Goal: Book appointment/travel/reservation

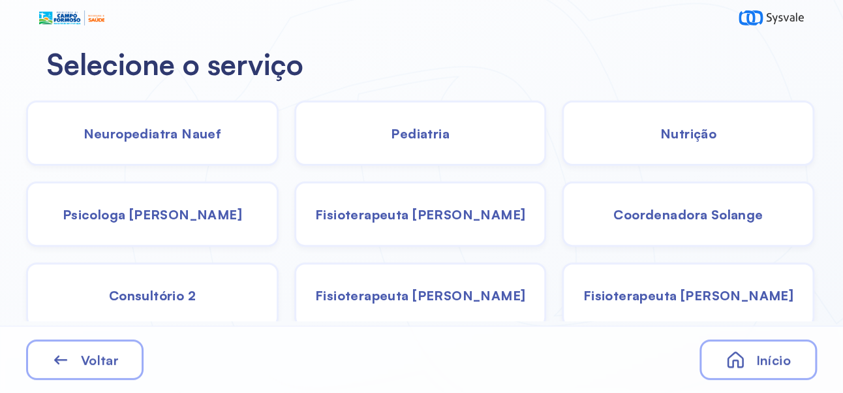
click at [427, 136] on span "Pediatria" at bounding box center [420, 133] width 59 height 16
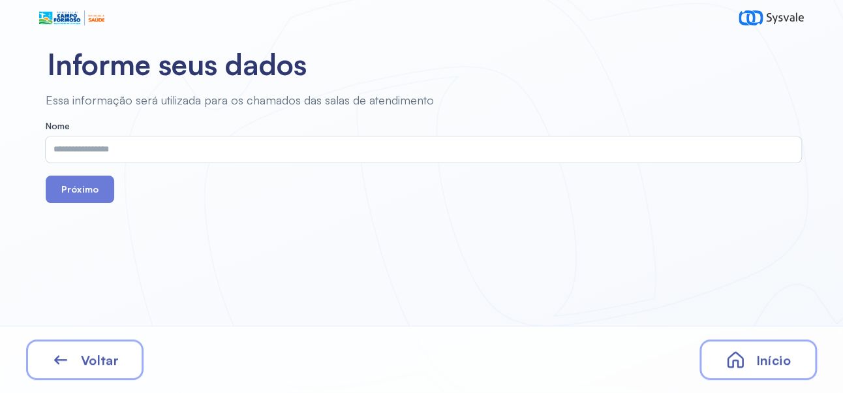
scroll to position [4, 0]
click at [384, 142] on input "text" at bounding box center [421, 149] width 750 height 26
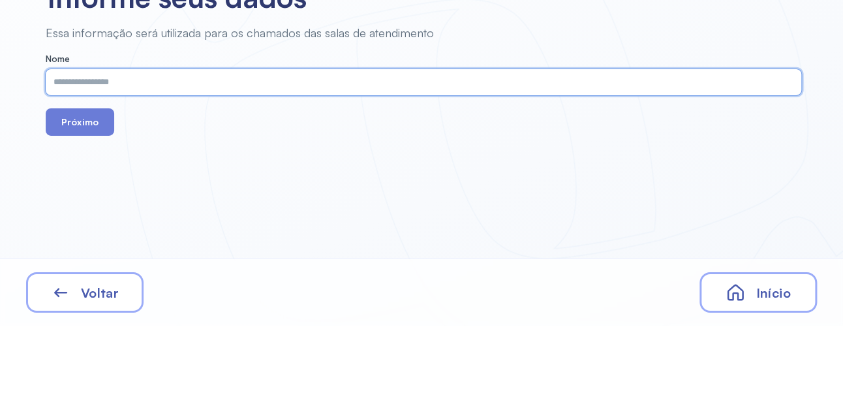
click at [214, 143] on input "text" at bounding box center [421, 149] width 750 height 26
click at [175, 150] on input "text" at bounding box center [421, 149] width 750 height 26
type input "**********"
click at [87, 176] on button "Próximo" at bounding box center [80, 188] width 68 height 27
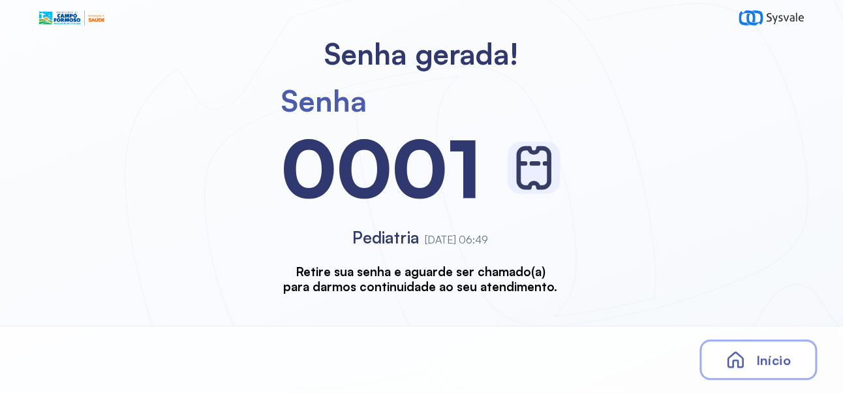
click at [773, 364] on span "Início" at bounding box center [772, 360] width 35 height 16
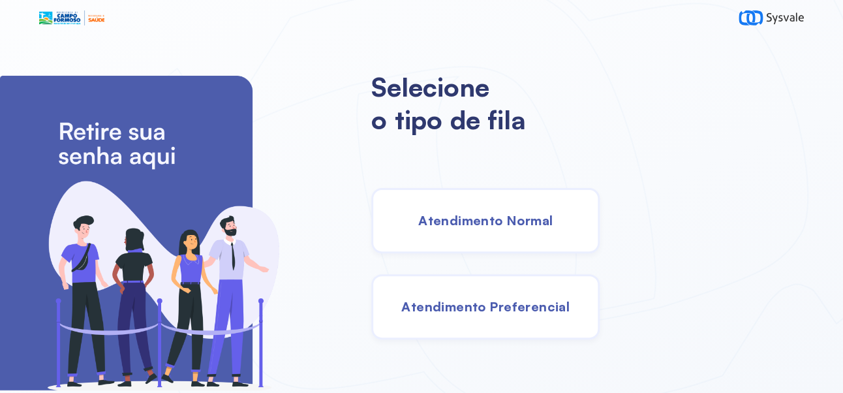
click at [533, 233] on div "Atendimento Normal" at bounding box center [485, 220] width 228 height 65
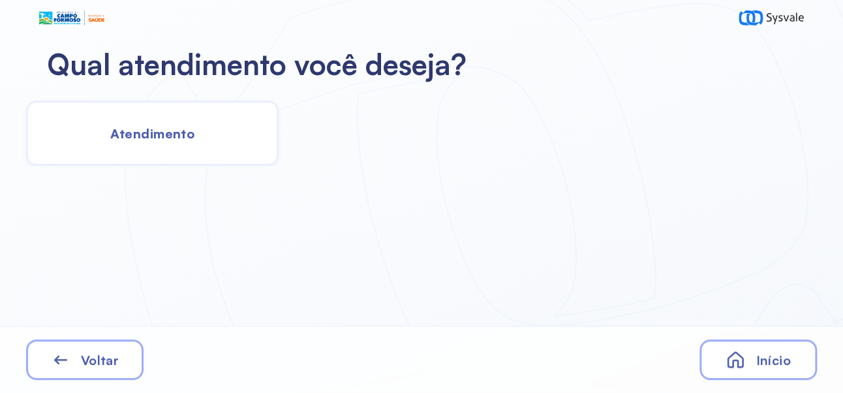
click at [165, 125] on span "Atendimento" at bounding box center [152, 133] width 84 height 16
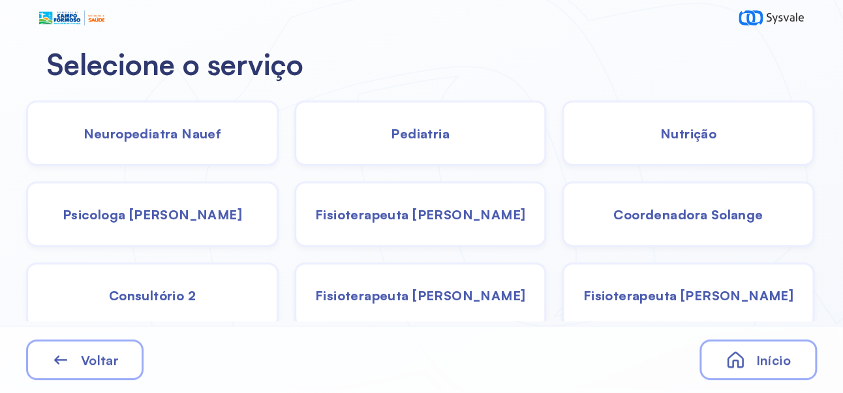
click at [430, 117] on div "Pediatria" at bounding box center [420, 132] width 252 height 65
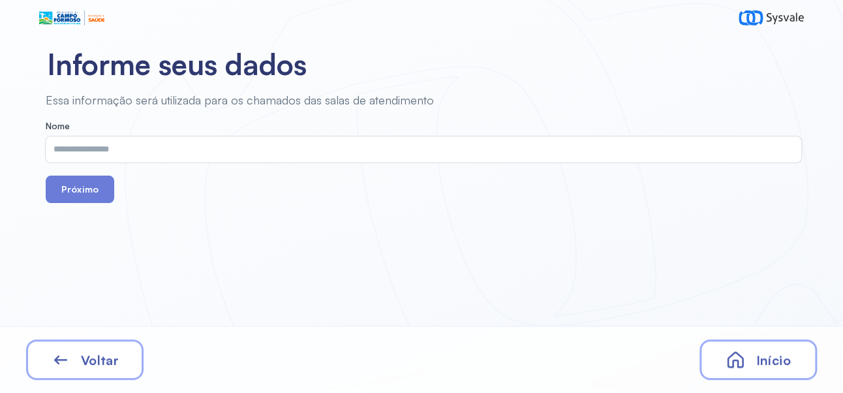
click at [265, 140] on input "text" at bounding box center [421, 149] width 750 height 26
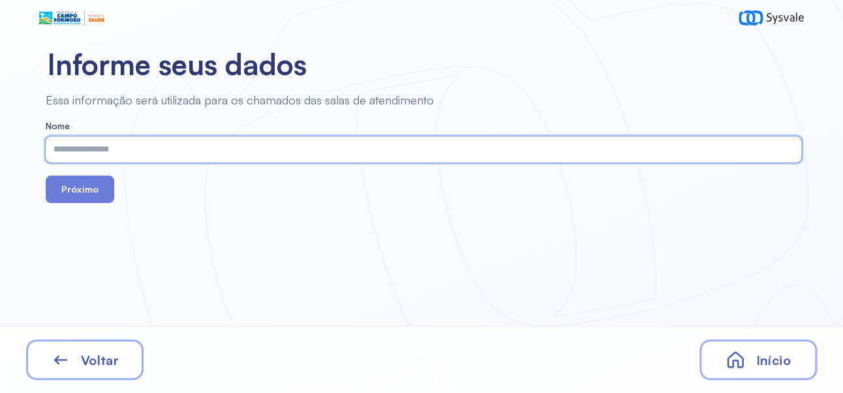
scroll to position [4, 0]
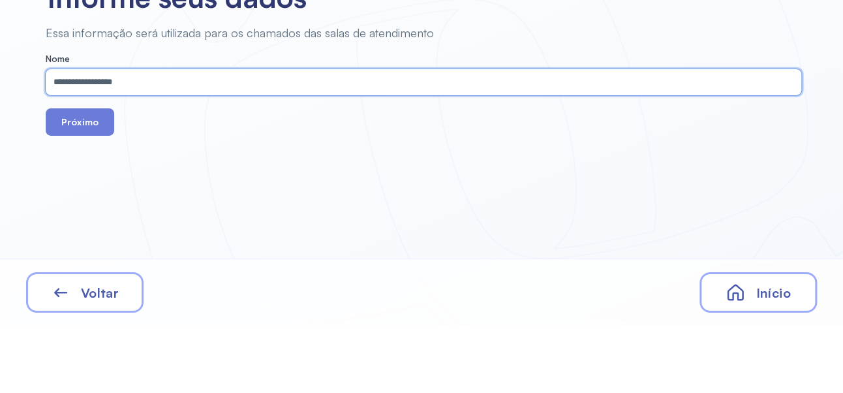
type input "**********"
click at [81, 175] on button "Próximo" at bounding box center [80, 188] width 68 height 27
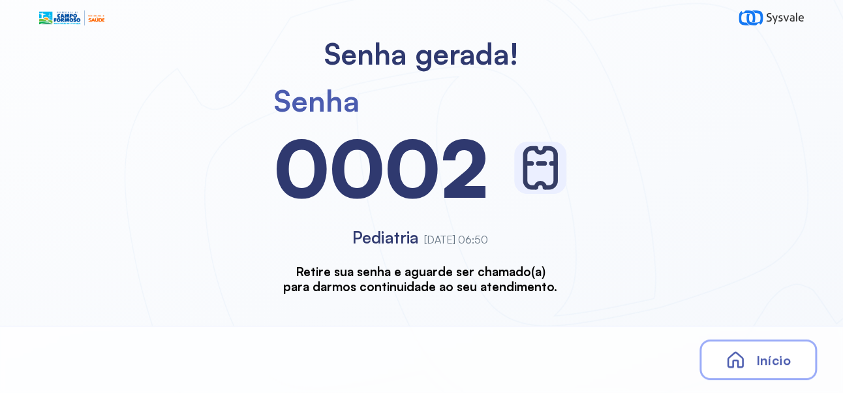
click at [766, 369] on div "Início" at bounding box center [757, 359] width 117 height 40
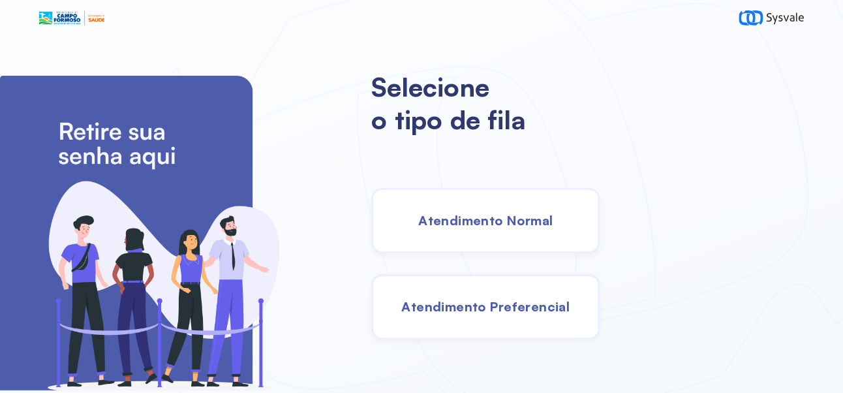
click at [552, 224] on span "Atendimento Normal" at bounding box center [485, 220] width 134 height 16
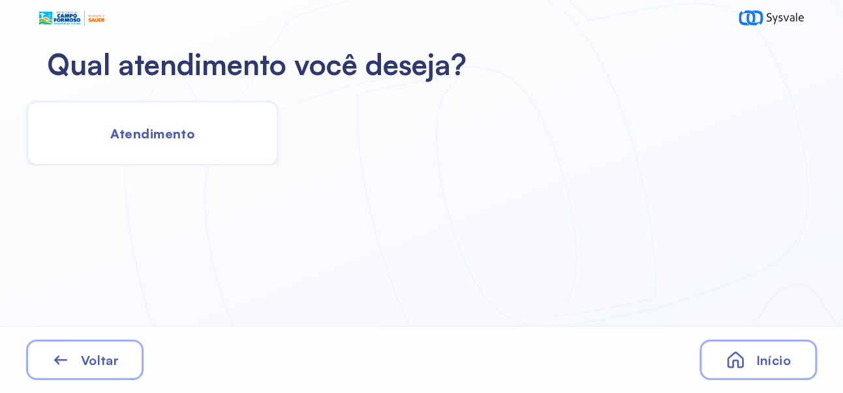
click at [168, 138] on div "Atendimento" at bounding box center [152, 132] width 252 height 65
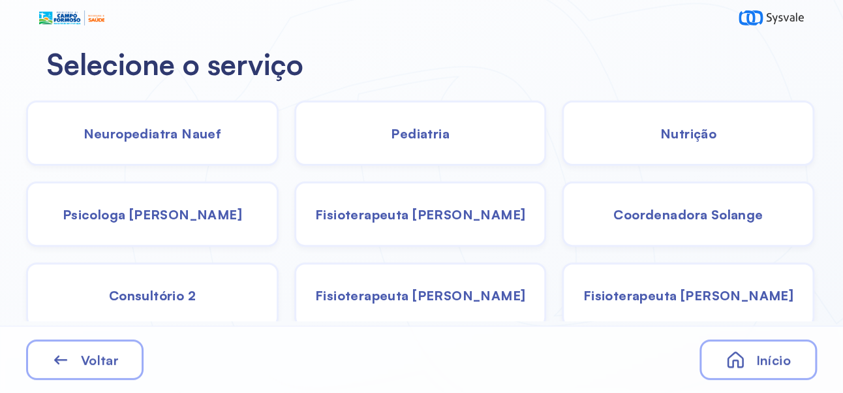
click at [433, 129] on span "Pediatria" at bounding box center [420, 133] width 59 height 16
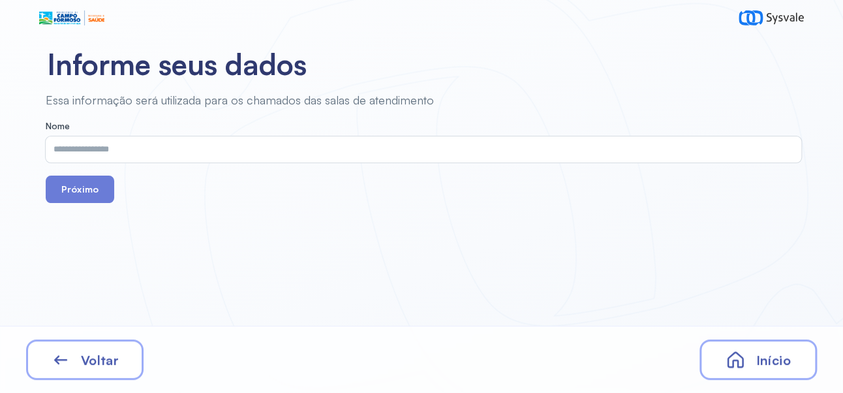
click at [365, 145] on input "text" at bounding box center [421, 149] width 750 height 26
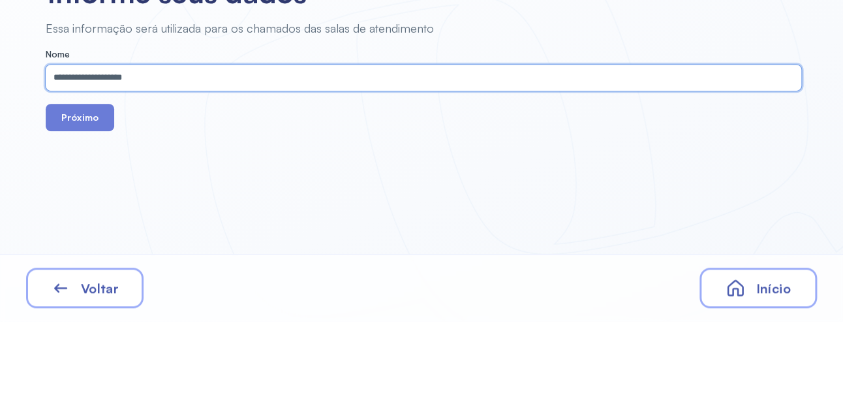
type input "**********"
click at [87, 176] on button "Próximo" at bounding box center [80, 188] width 68 height 27
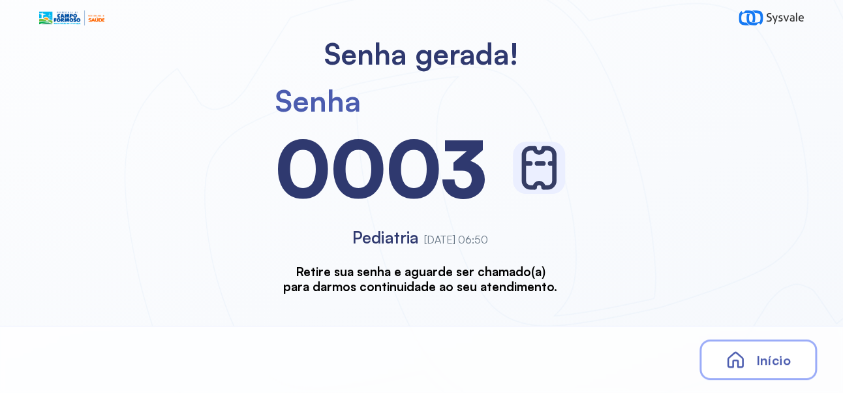
click at [774, 359] on span "Início" at bounding box center [772, 360] width 35 height 16
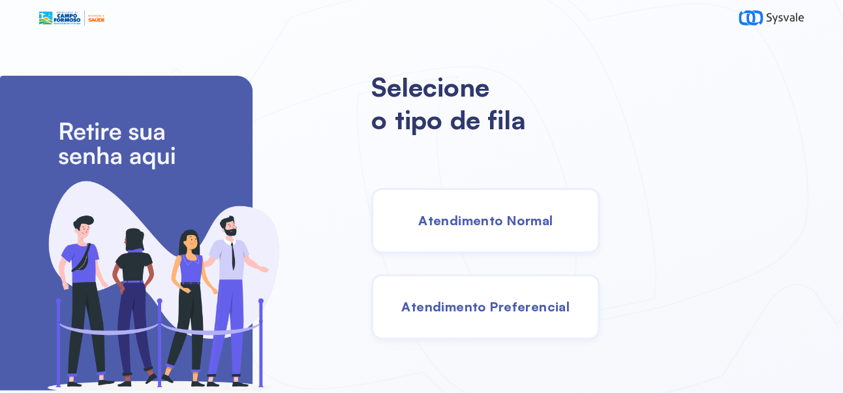
click at [552, 226] on span "Atendimento Normal" at bounding box center [485, 220] width 134 height 16
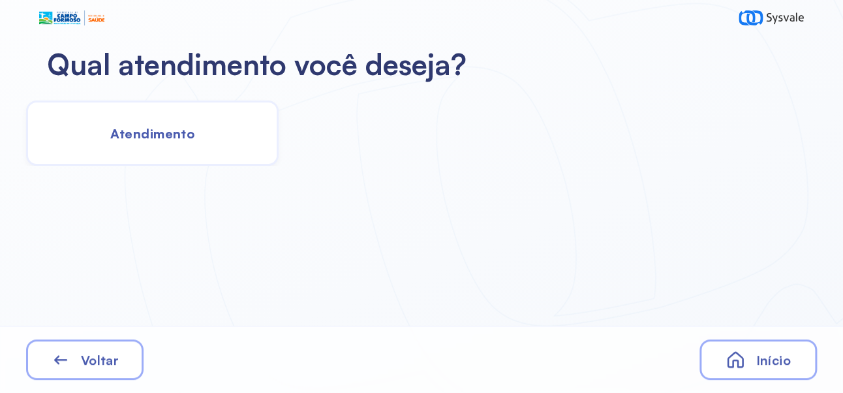
click at [157, 133] on span "Atendimento" at bounding box center [152, 133] width 84 height 16
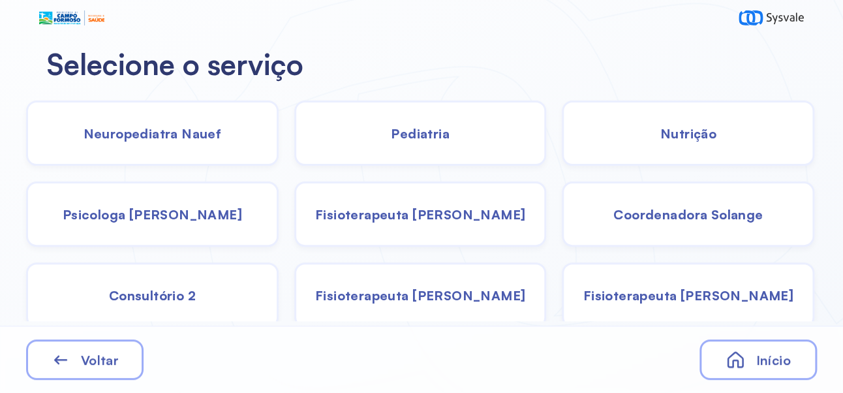
click at [438, 126] on span "Pediatria" at bounding box center [420, 133] width 59 height 16
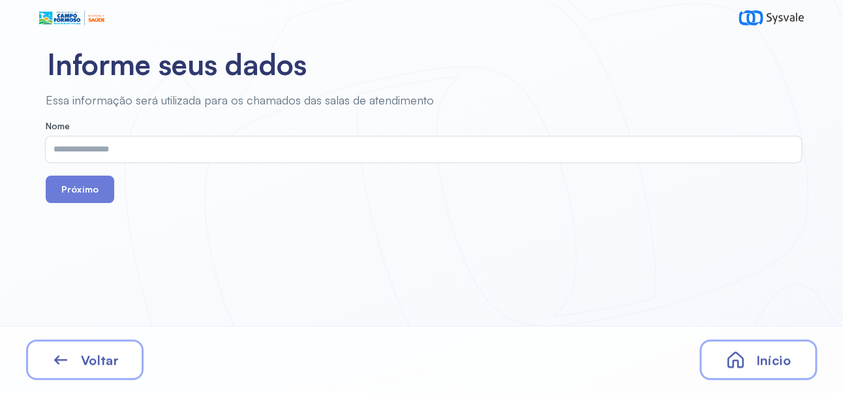
click at [358, 147] on input "text" at bounding box center [421, 149] width 750 height 26
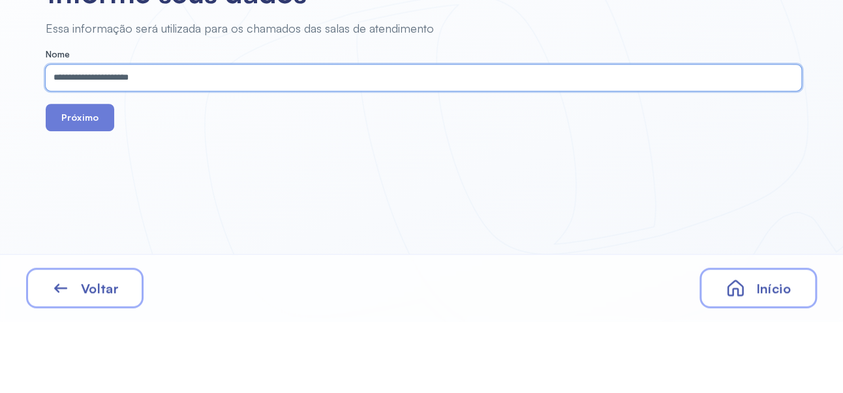
type input "**********"
click at [95, 179] on button "Próximo" at bounding box center [80, 188] width 68 height 27
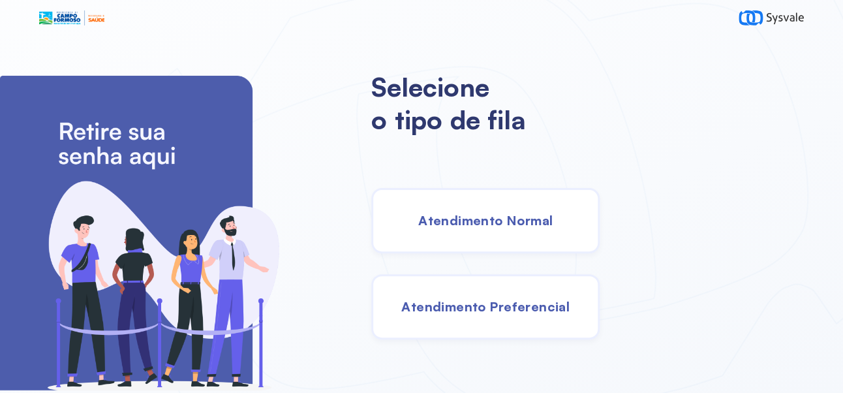
click at [552, 222] on span "Atendimento Normal" at bounding box center [485, 220] width 134 height 16
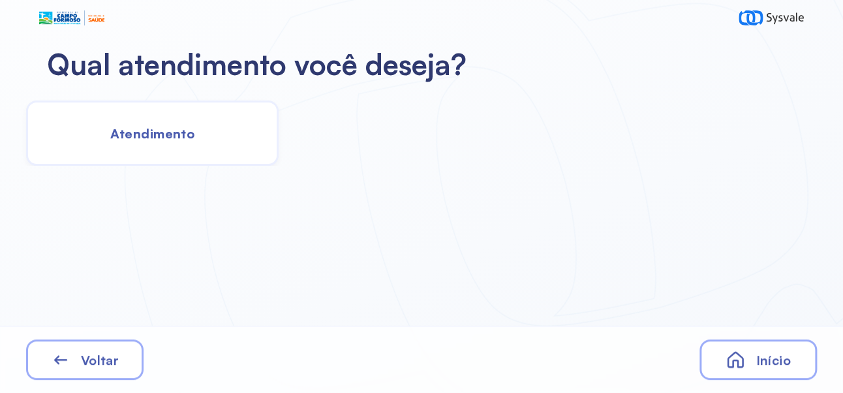
click at [175, 139] on span "Atendimento" at bounding box center [152, 133] width 84 height 16
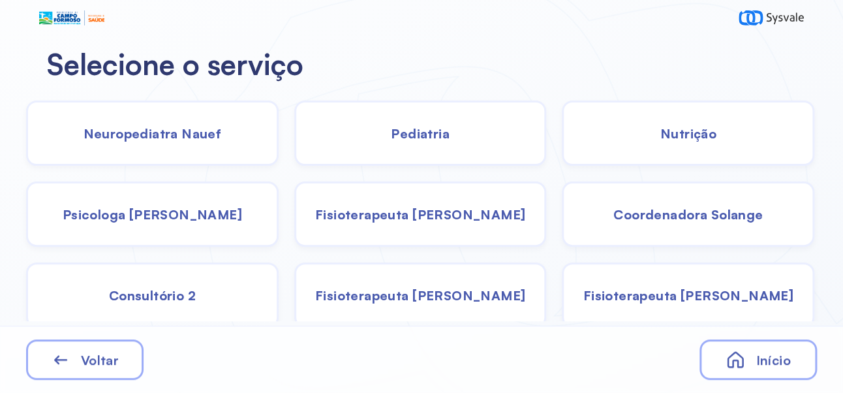
click at [177, 226] on div "Psicologa [PERSON_NAME]" at bounding box center [152, 213] width 252 height 65
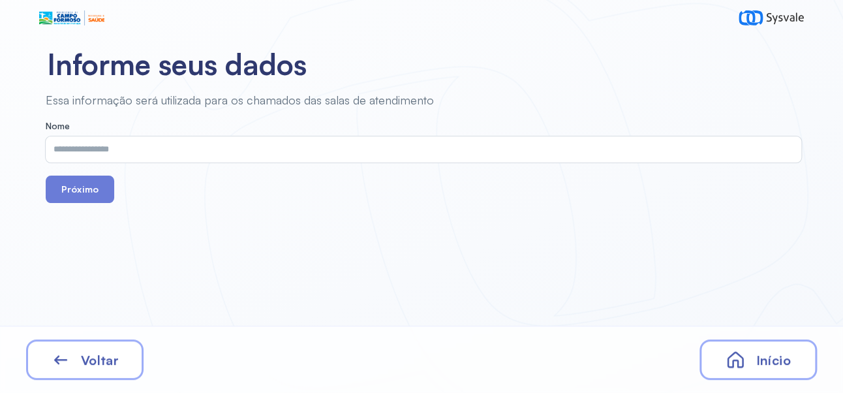
click at [338, 144] on input "text" at bounding box center [421, 149] width 750 height 26
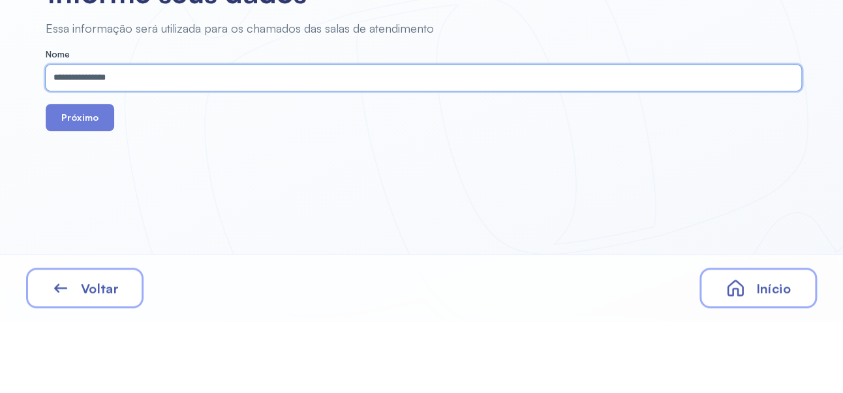
type input "**********"
click at [80, 190] on button "Próximo" at bounding box center [80, 188] width 68 height 27
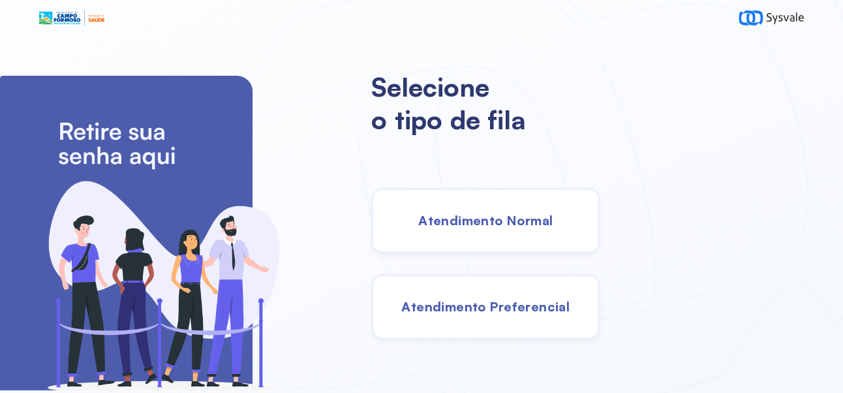
click at [536, 228] on span "Atendimento Normal" at bounding box center [485, 220] width 134 height 16
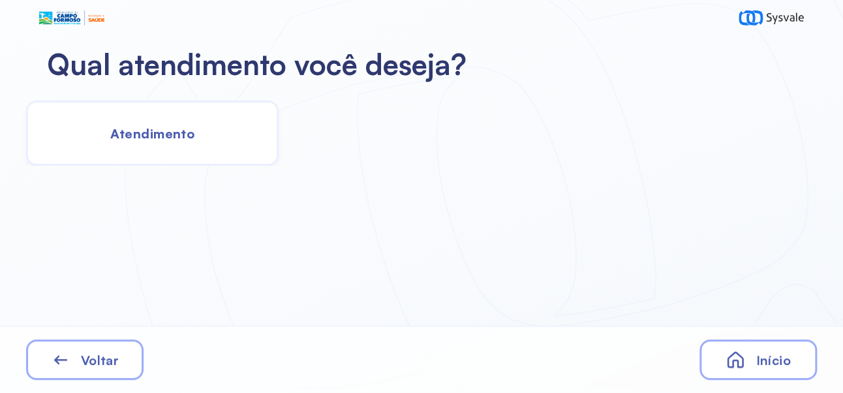
click at [153, 137] on span "Atendimento" at bounding box center [152, 133] width 84 height 16
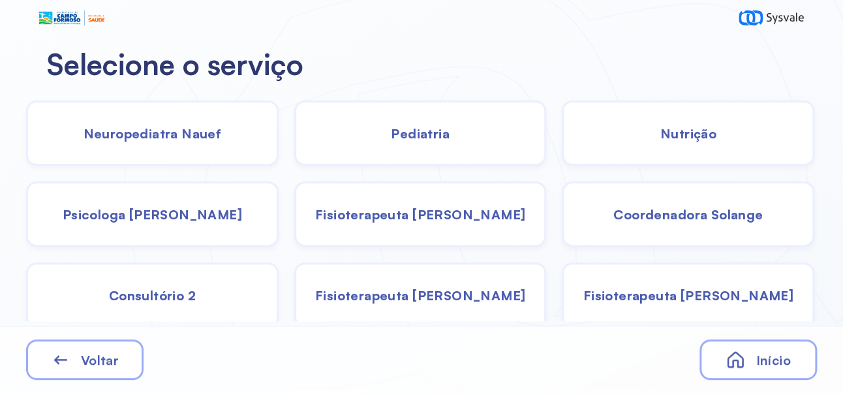
click at [442, 139] on span "Pediatria" at bounding box center [420, 133] width 59 height 16
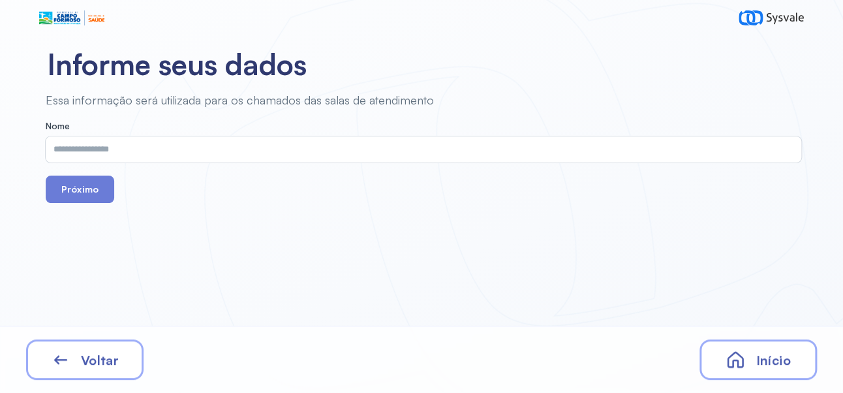
click at [400, 151] on input "text" at bounding box center [421, 149] width 750 height 26
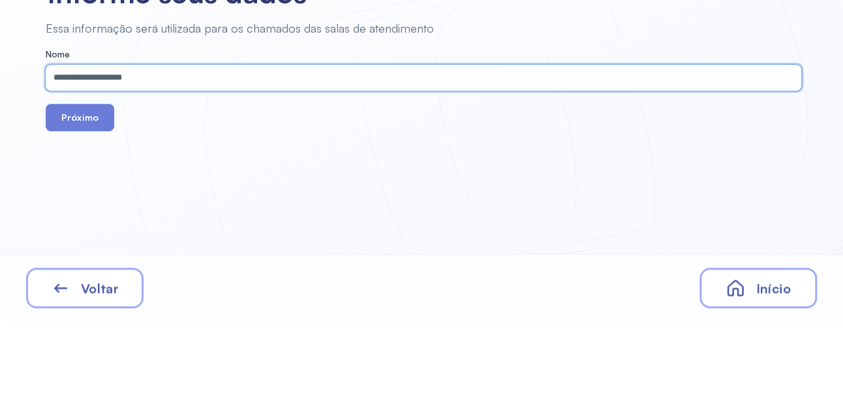
type input "**********"
click at [88, 176] on button "Próximo" at bounding box center [80, 188] width 68 height 27
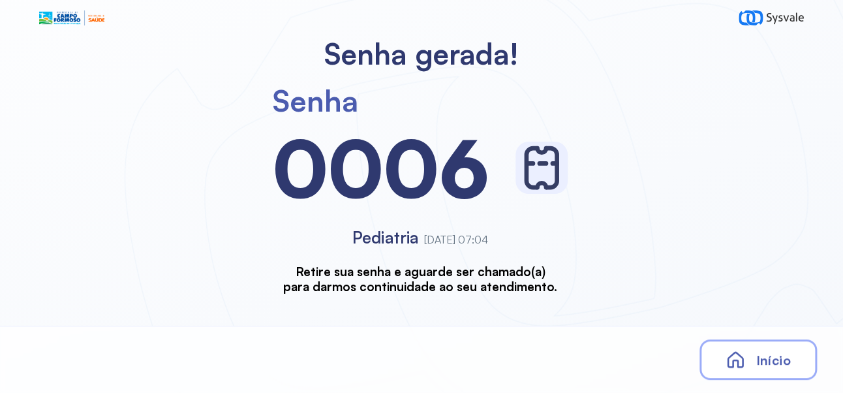
click at [781, 348] on div "Início" at bounding box center [757, 359] width 117 height 40
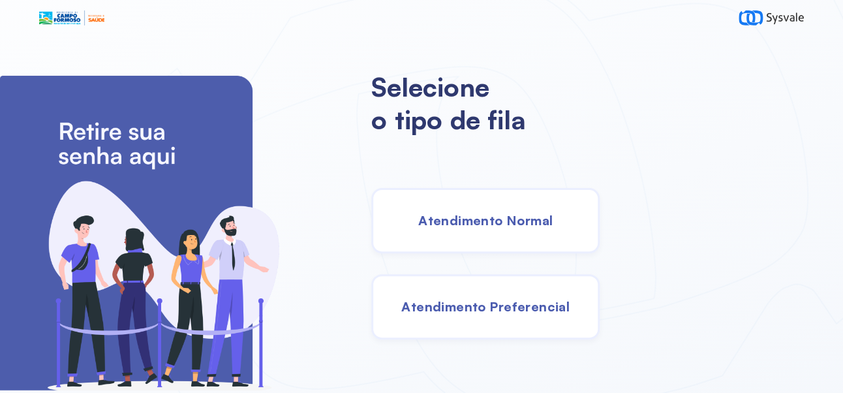
click at [522, 226] on span "Atendimento Normal" at bounding box center [485, 220] width 134 height 16
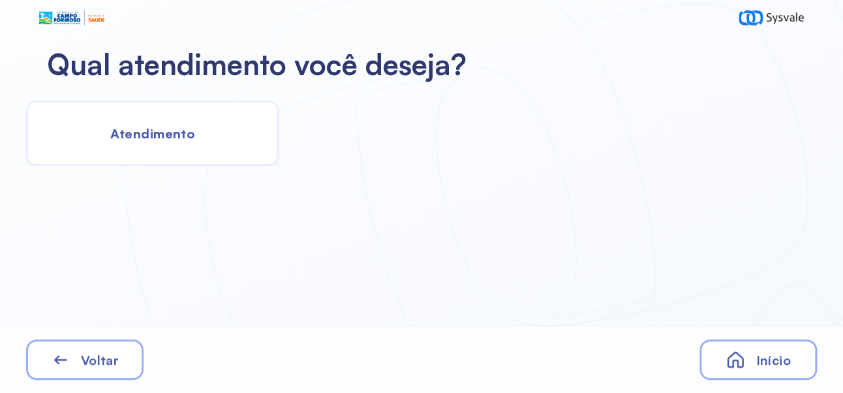
click at [203, 134] on div "Atendimento" at bounding box center [152, 132] width 252 height 65
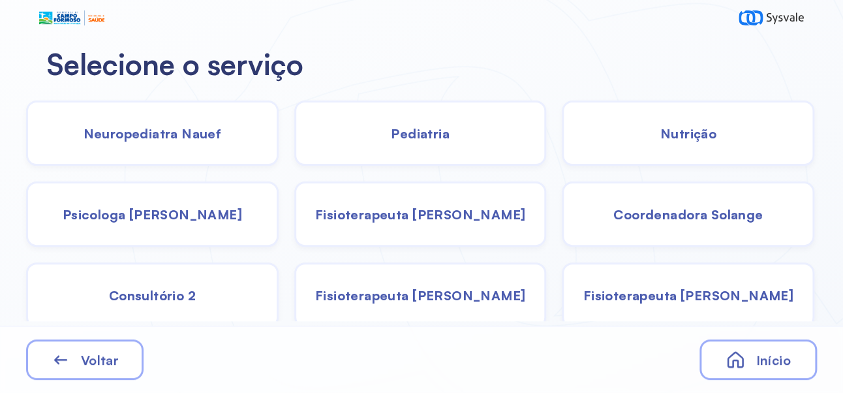
click at [436, 130] on span "Pediatria" at bounding box center [420, 133] width 59 height 16
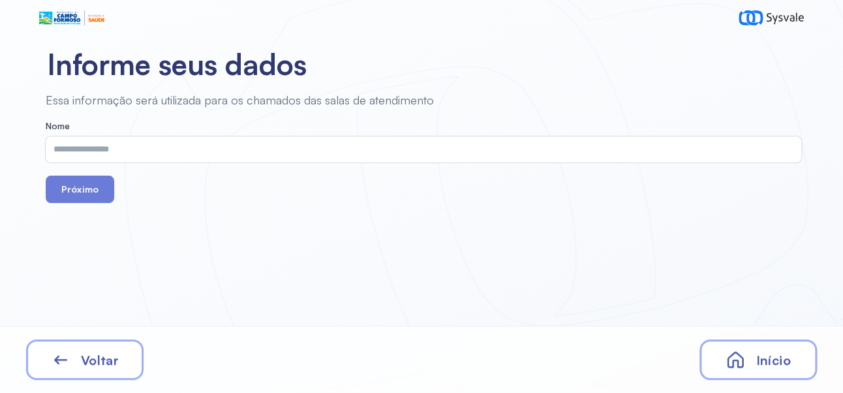
click at [418, 147] on input "text" at bounding box center [421, 149] width 750 height 26
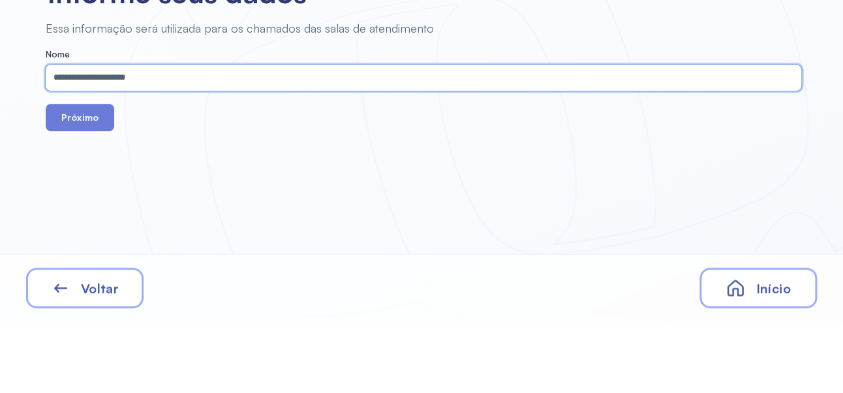
type input "**********"
click at [88, 202] on button "Próximo" at bounding box center [80, 188] width 68 height 27
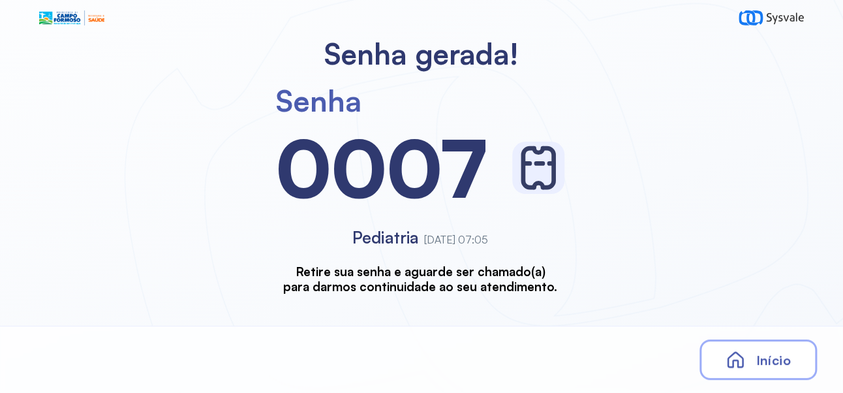
click at [820, 38] on div "Senha gerada!" at bounding box center [421, 54] width 843 height 36
click at [763, 363] on span "Início" at bounding box center [772, 360] width 35 height 16
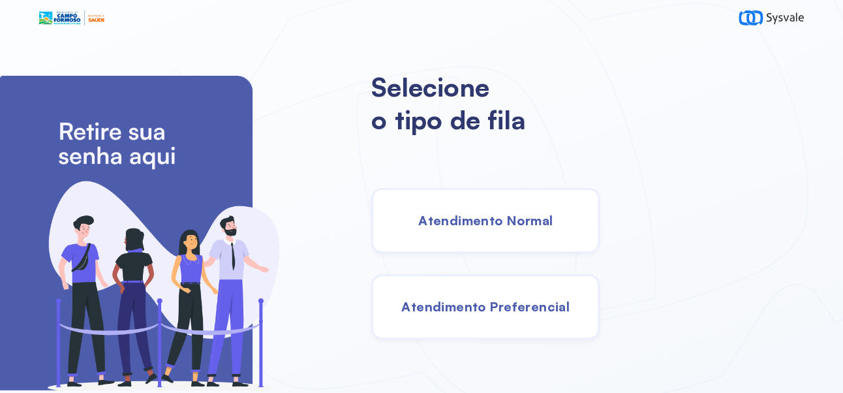
click at [526, 228] on span "Atendimento Normal" at bounding box center [485, 220] width 134 height 16
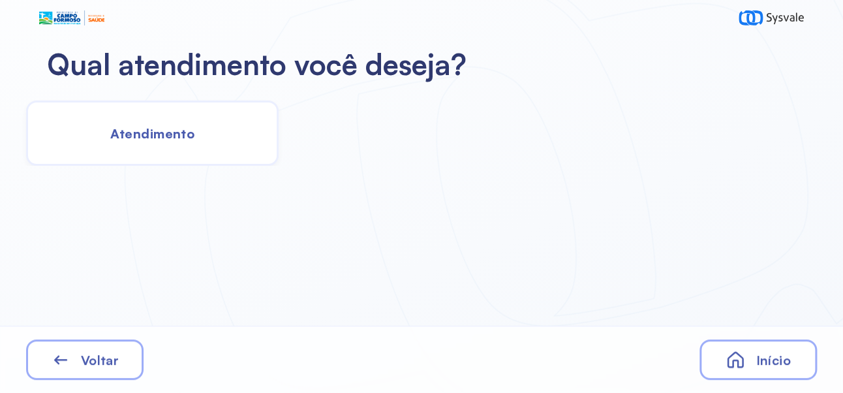
click at [173, 142] on div "Atendimento" at bounding box center [152, 132] width 252 height 65
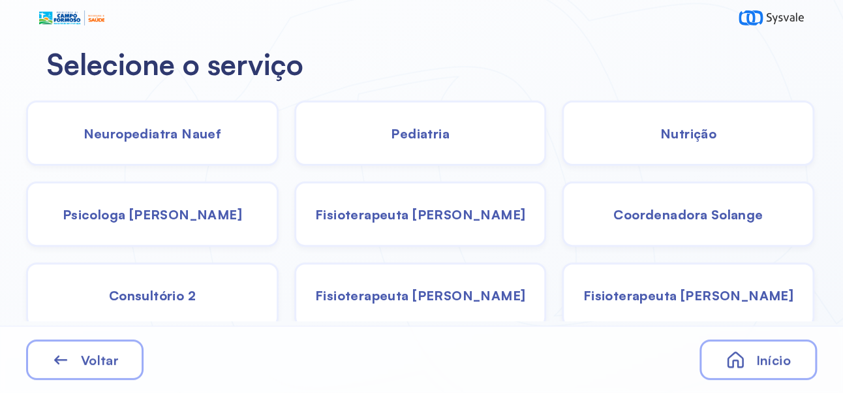
click at [734, 214] on span "Coordenadora Solange" at bounding box center [687, 214] width 149 height 16
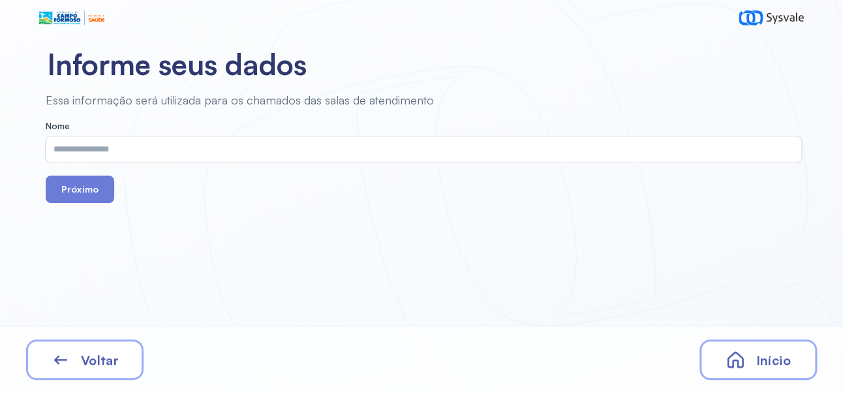
click at [418, 149] on input "text" at bounding box center [421, 149] width 750 height 26
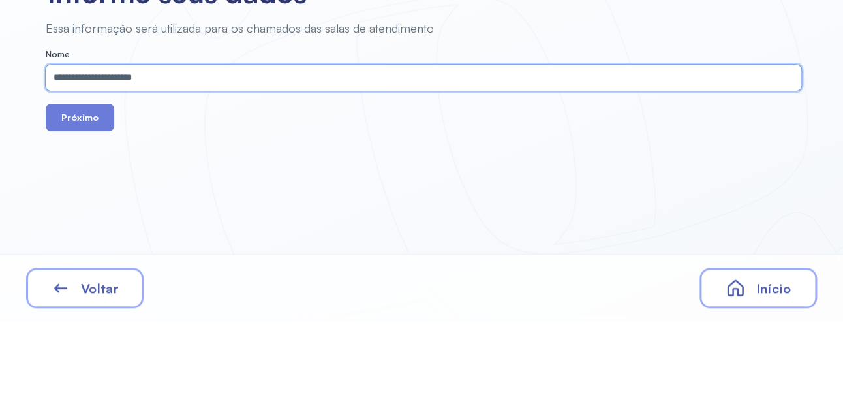
type input "**********"
click at [76, 192] on button "Próximo" at bounding box center [80, 188] width 68 height 27
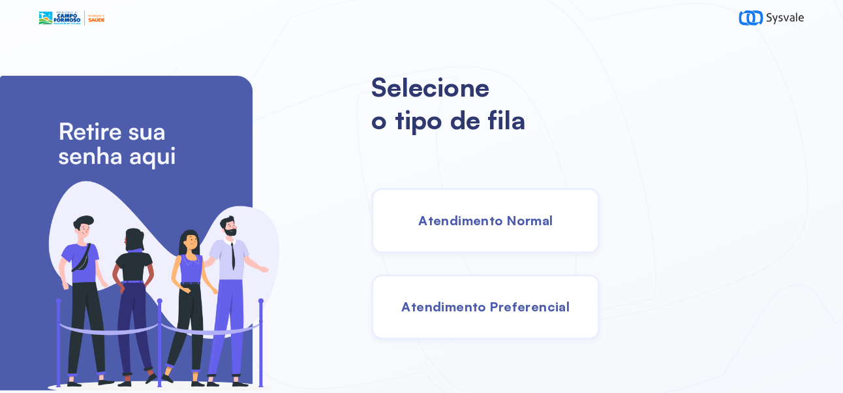
click at [552, 219] on span "Atendimento Normal" at bounding box center [485, 220] width 134 height 16
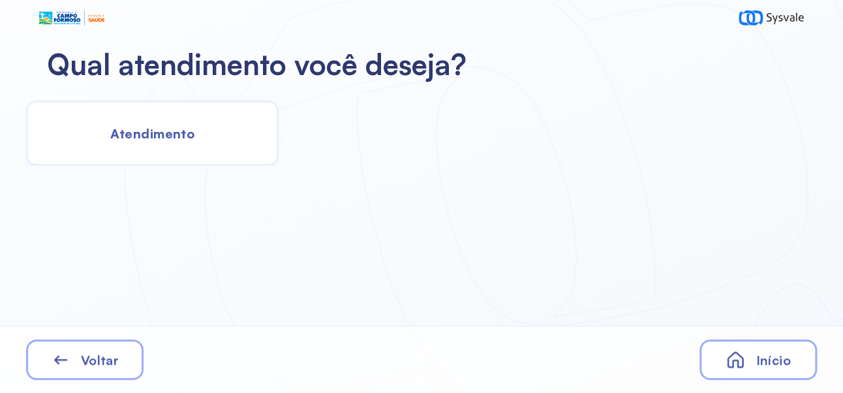
click at [159, 133] on span "Atendimento" at bounding box center [152, 133] width 84 height 16
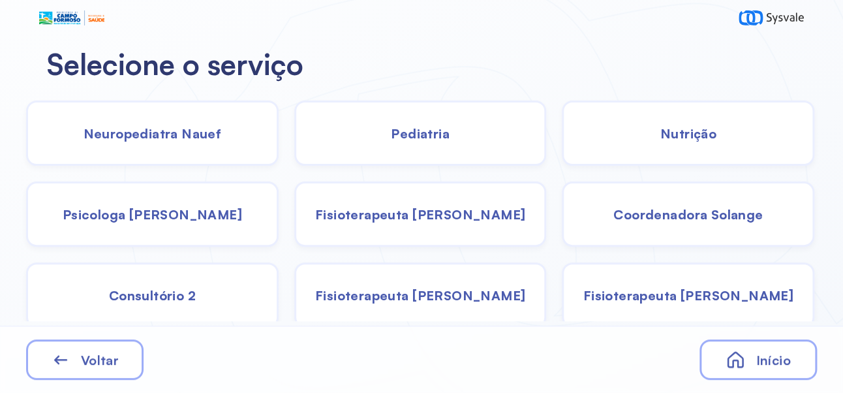
click at [166, 219] on span "Psicologa [PERSON_NAME]" at bounding box center [152, 214] width 179 height 16
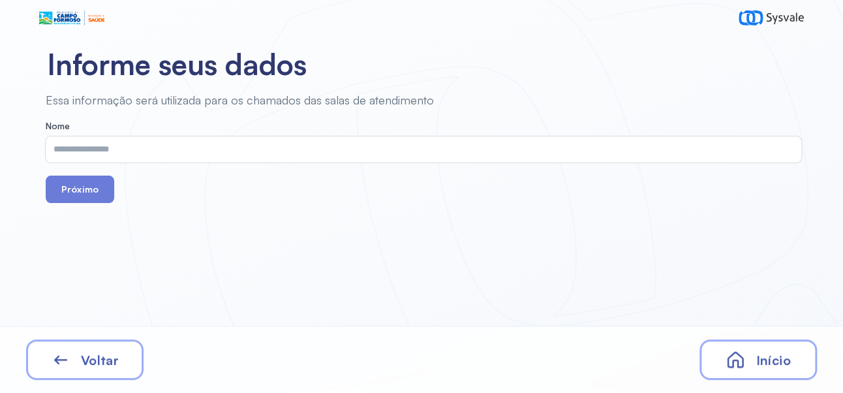
click at [261, 147] on input "text" at bounding box center [421, 149] width 750 height 26
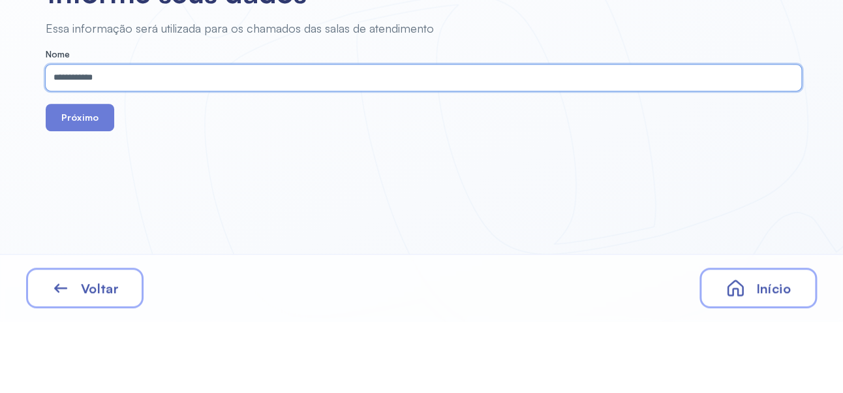
type input "**********"
click at [87, 191] on button "Próximo" at bounding box center [80, 188] width 68 height 27
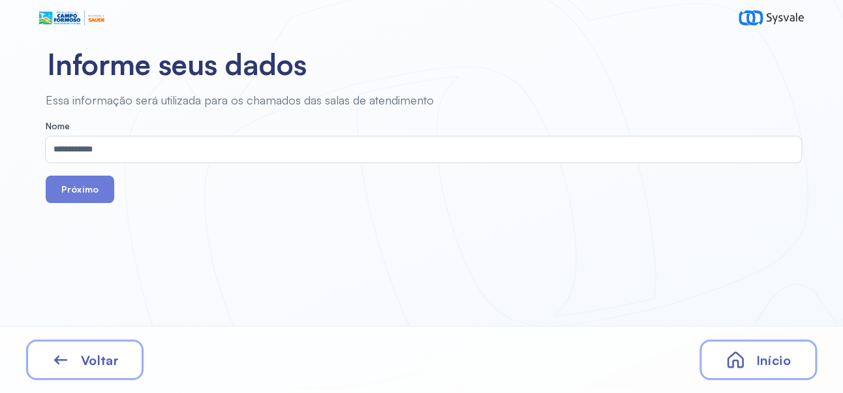
click at [95, 187] on button "Próximo" at bounding box center [80, 188] width 68 height 27
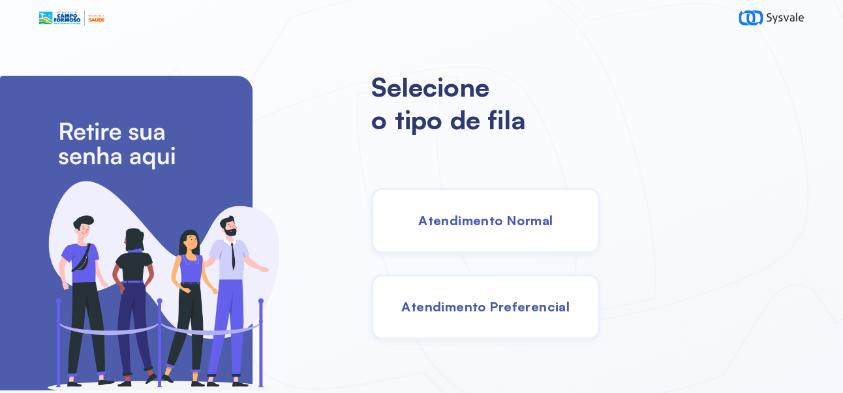
click at [522, 239] on div "Atendimento Normal" at bounding box center [485, 220] width 228 height 65
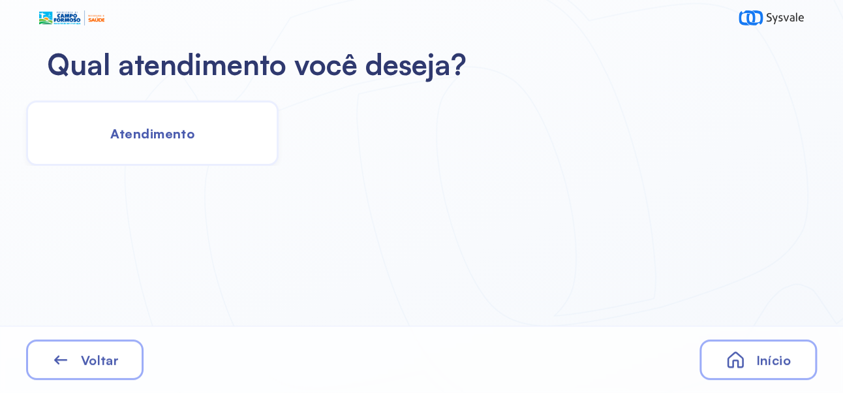
click at [178, 121] on div "Atendimento" at bounding box center [152, 132] width 252 height 65
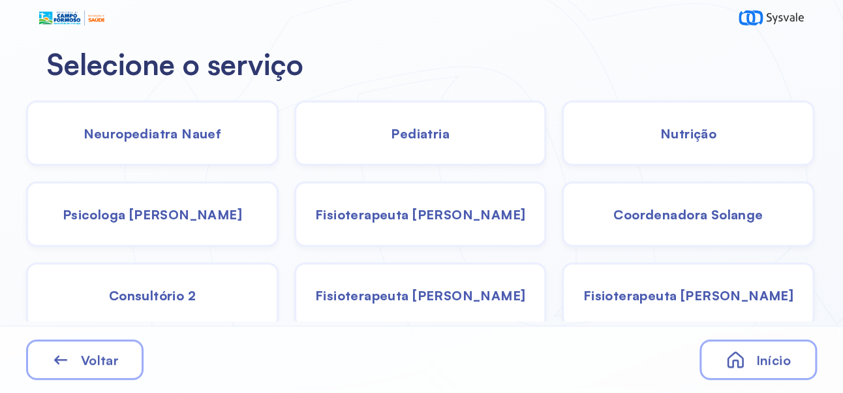
click at [445, 125] on span "Pediatria" at bounding box center [420, 133] width 59 height 16
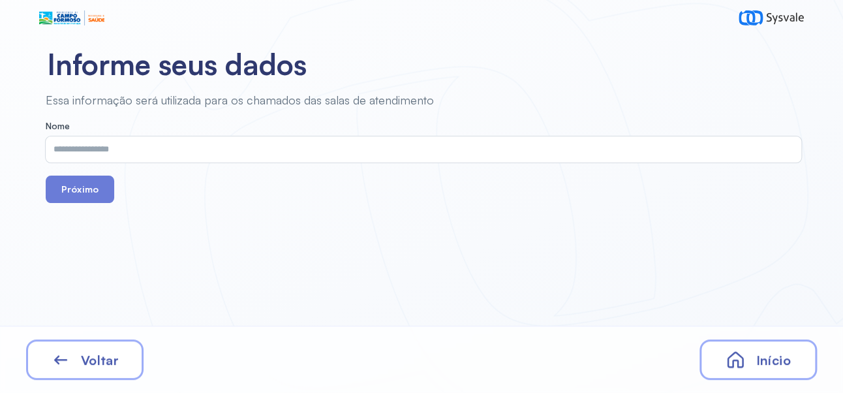
click at [308, 146] on input "text" at bounding box center [421, 149] width 750 height 26
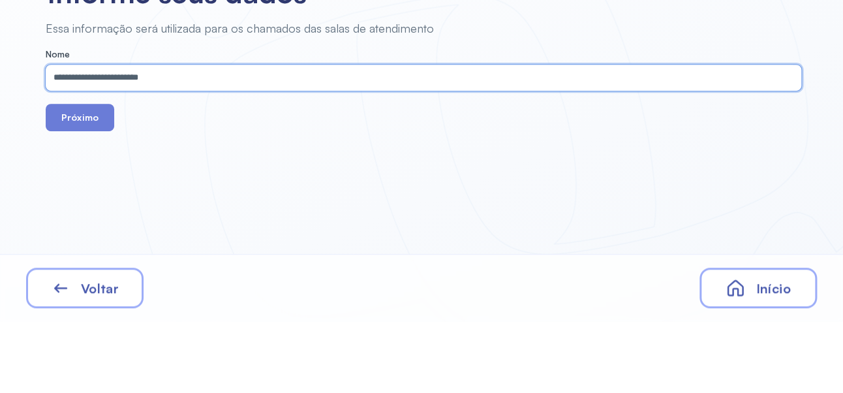
type input "**********"
click at [78, 186] on button "Próximo" at bounding box center [80, 188] width 68 height 27
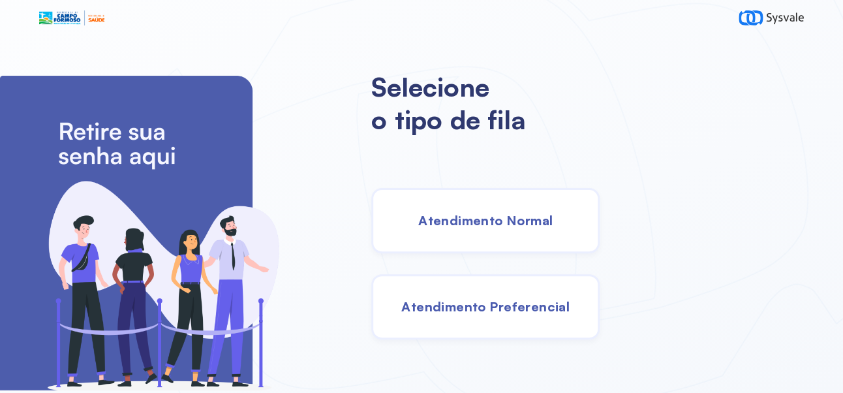
click at [535, 221] on span "Atendimento Normal" at bounding box center [485, 220] width 134 height 16
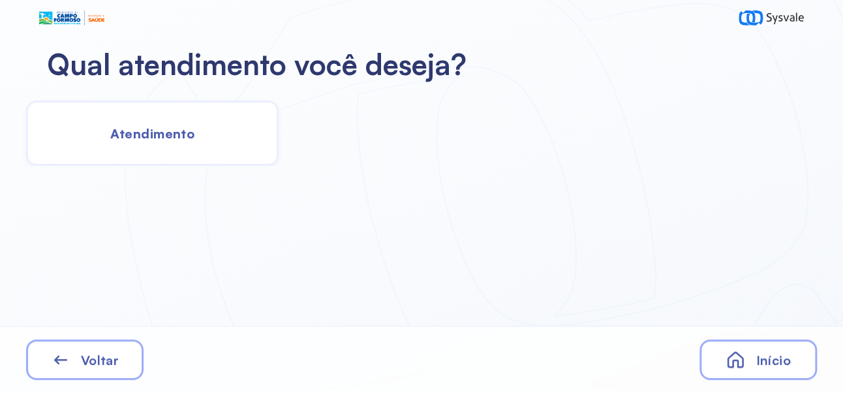
click at [170, 123] on div "Atendimento" at bounding box center [152, 132] width 252 height 65
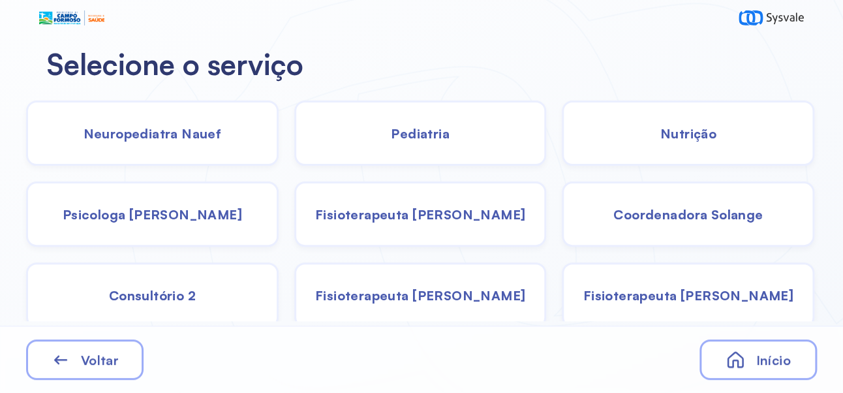
click at [452, 138] on div "Pediatria" at bounding box center [420, 132] width 252 height 65
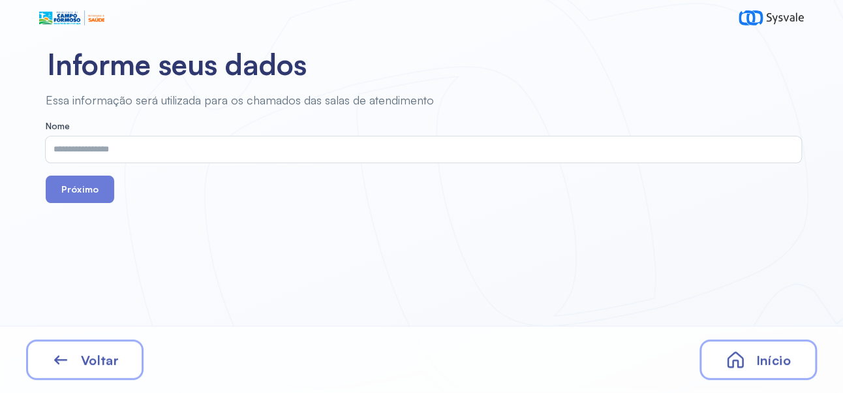
click at [348, 146] on input "text" at bounding box center [421, 149] width 750 height 26
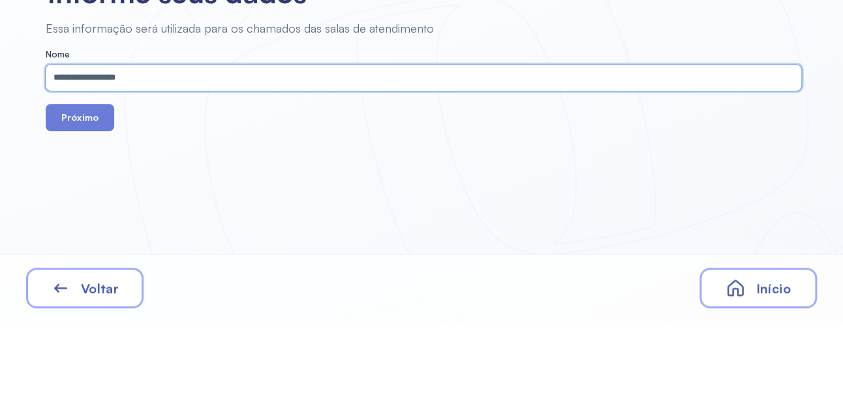
type input "**********"
click at [98, 180] on button "Próximo" at bounding box center [80, 188] width 68 height 27
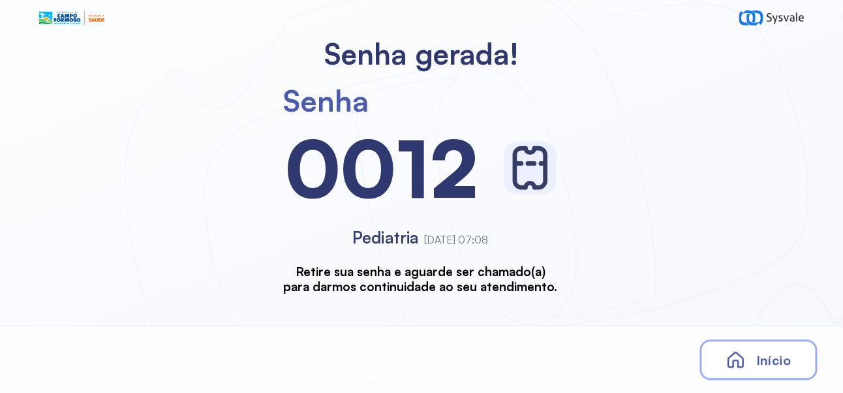
click at [85, 178] on div "Senha [SECURITY_DATA] Pediatria [DATE] 07:08 Retire sua senha e aguarde ser cha…" at bounding box center [420, 183] width 840 height 222
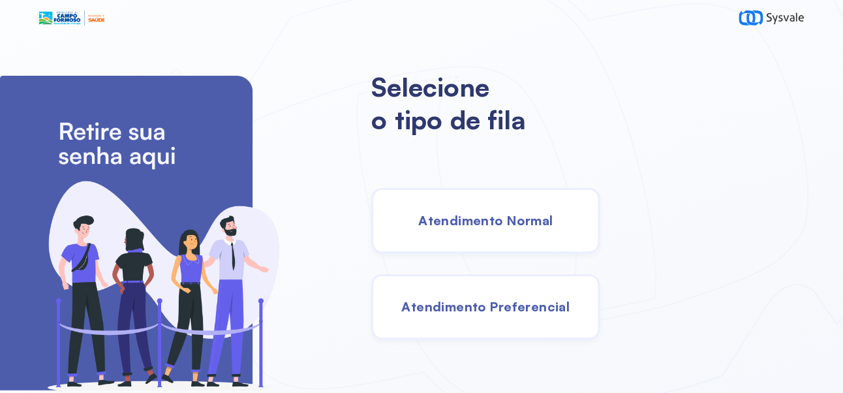
click at [524, 217] on div "Atendimento Normal" at bounding box center [485, 220] width 228 height 65
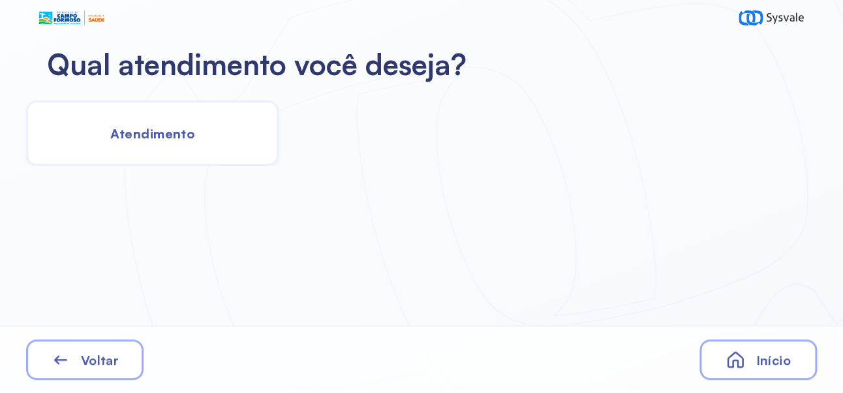
click at [172, 136] on span "Atendimento" at bounding box center [152, 133] width 84 height 16
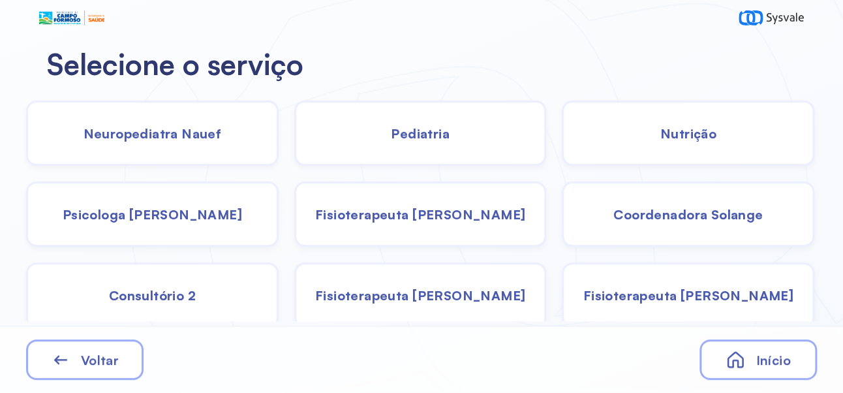
click at [447, 142] on div "Pediatria" at bounding box center [420, 132] width 252 height 65
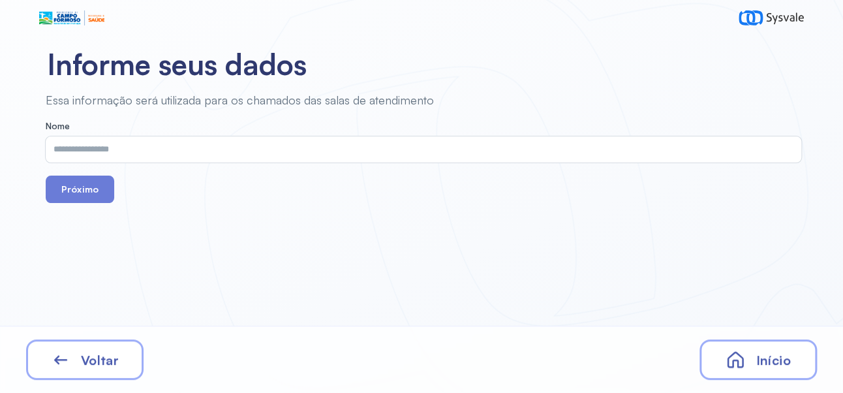
click at [224, 146] on input "text" at bounding box center [421, 149] width 750 height 26
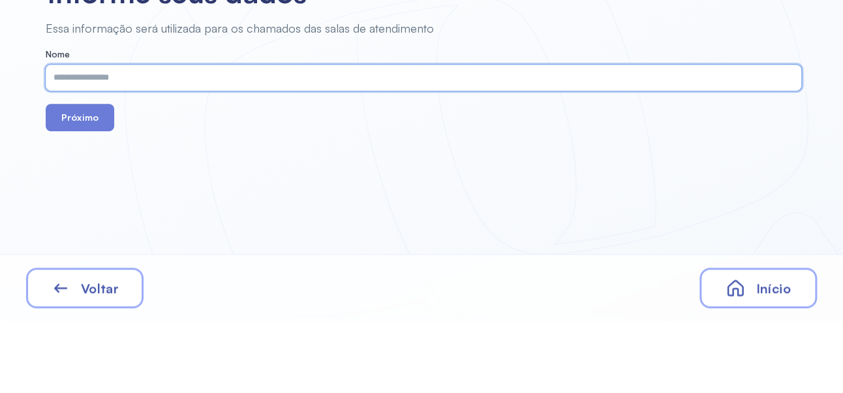
click at [328, 151] on input "text" at bounding box center [421, 149] width 750 height 26
type input "**********"
click at [87, 181] on button "Próximo" at bounding box center [80, 188] width 68 height 27
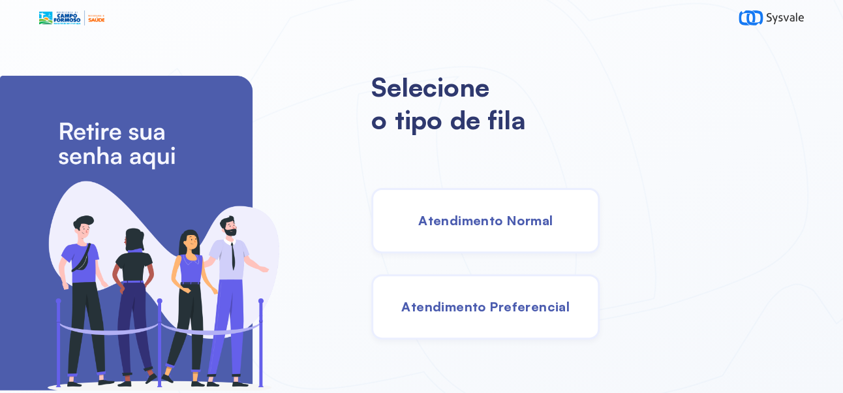
click at [552, 226] on span "Atendimento Normal" at bounding box center [485, 220] width 134 height 16
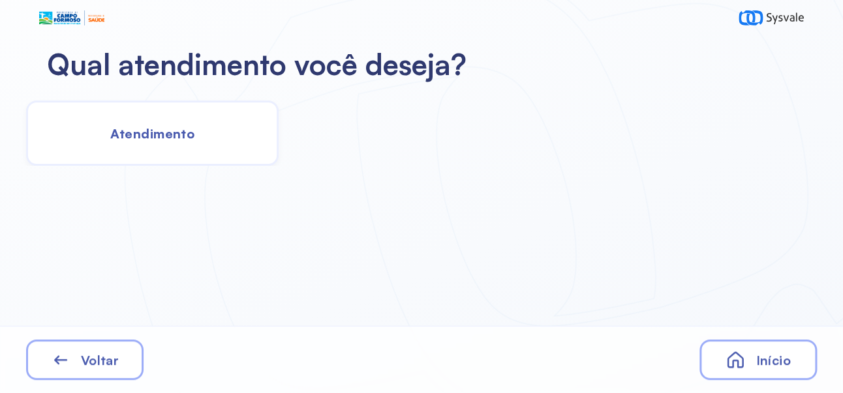
click at [166, 118] on div "Atendimento" at bounding box center [152, 132] width 252 height 65
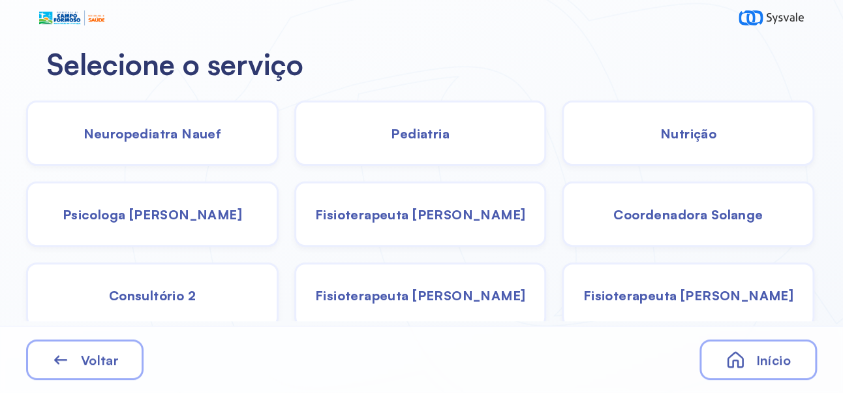
click at [698, 218] on span "Coordenadora Solange" at bounding box center [687, 214] width 149 height 16
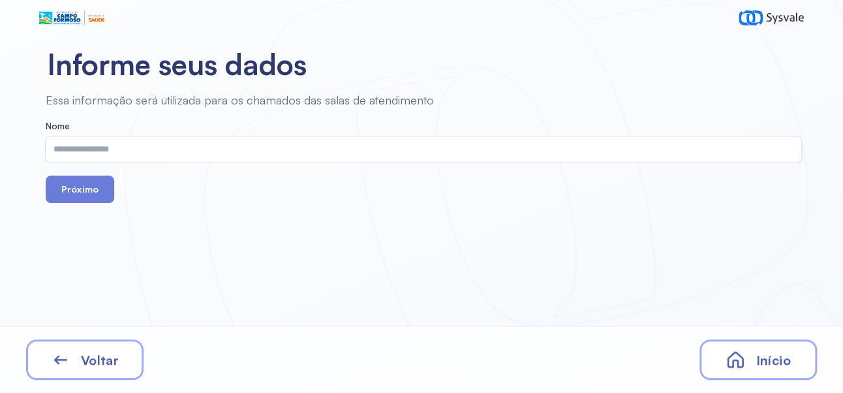
click at [378, 138] on input "text" at bounding box center [421, 149] width 750 height 26
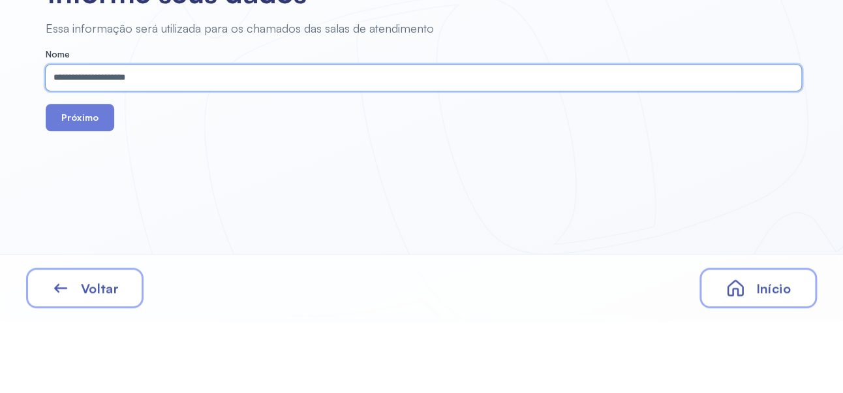
type input "**********"
click at [81, 192] on button "Próximo" at bounding box center [80, 188] width 68 height 27
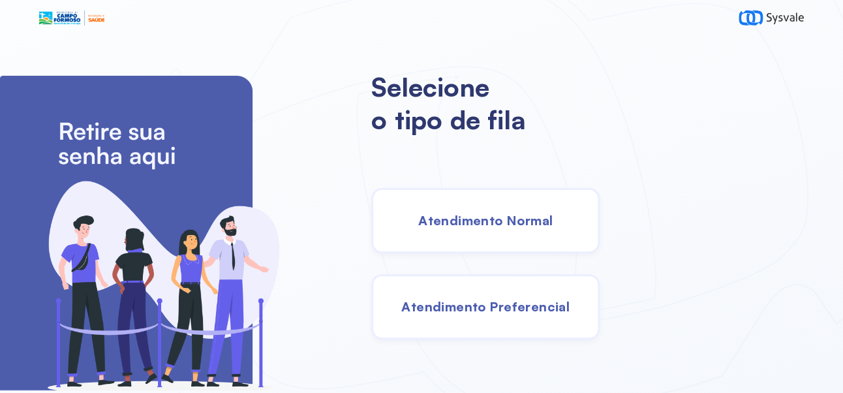
click at [532, 228] on span "Atendimento Normal" at bounding box center [485, 220] width 134 height 16
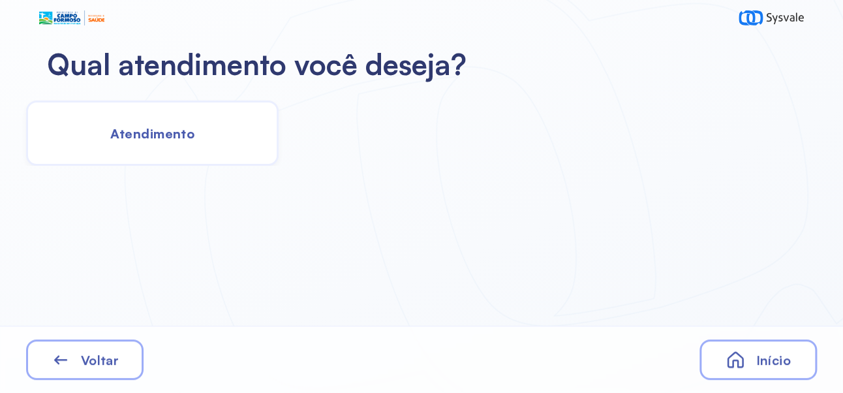
click at [158, 127] on span "Atendimento" at bounding box center [152, 133] width 84 height 16
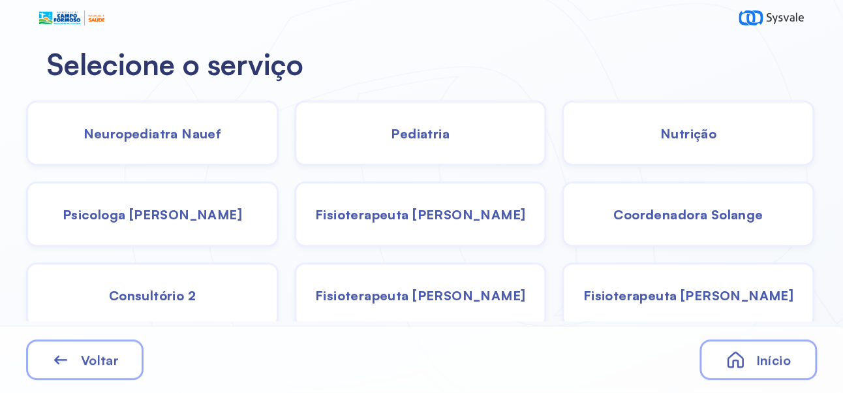
click at [436, 127] on span "Pediatria" at bounding box center [420, 133] width 59 height 16
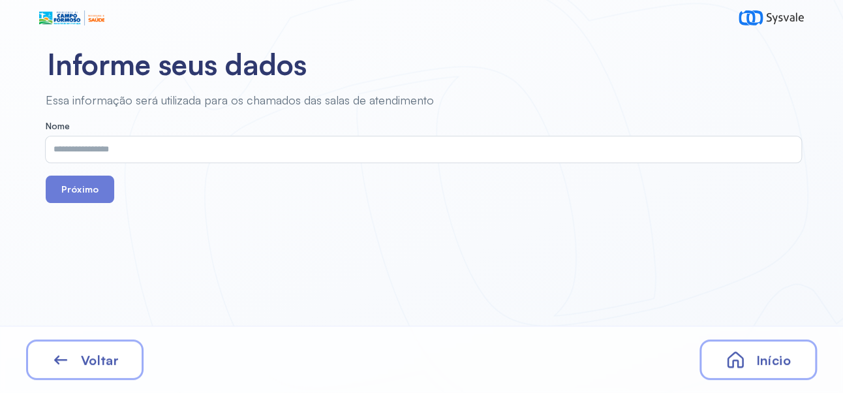
click at [254, 148] on input "text" at bounding box center [421, 149] width 750 height 26
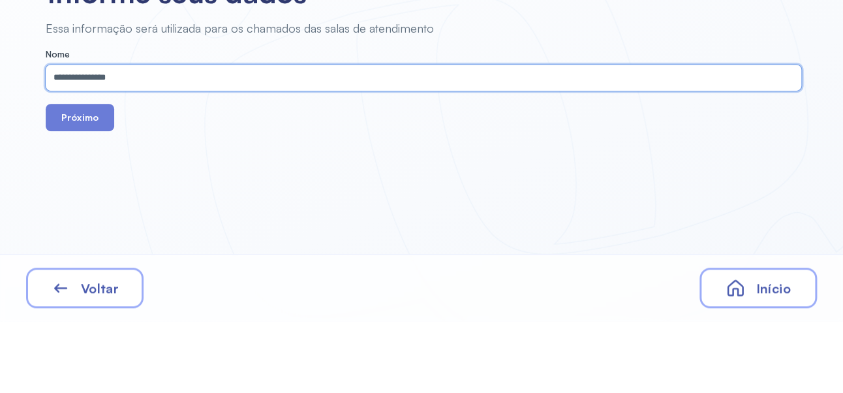
type input "**********"
click at [82, 177] on button "Próximo" at bounding box center [80, 188] width 68 height 27
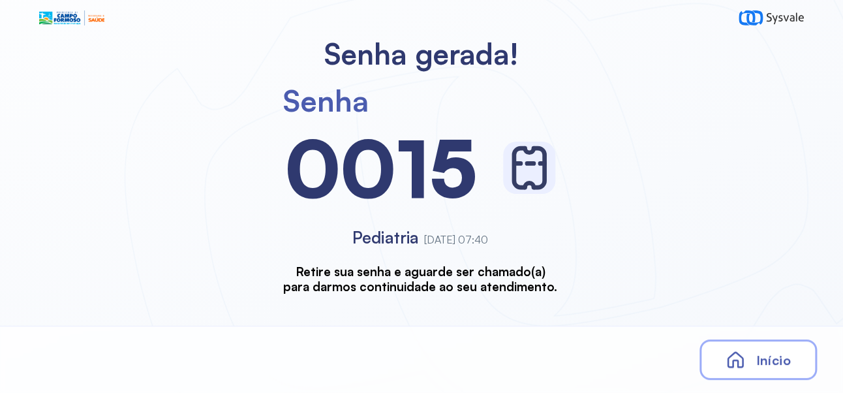
click at [783, 361] on span "Início" at bounding box center [772, 360] width 35 height 16
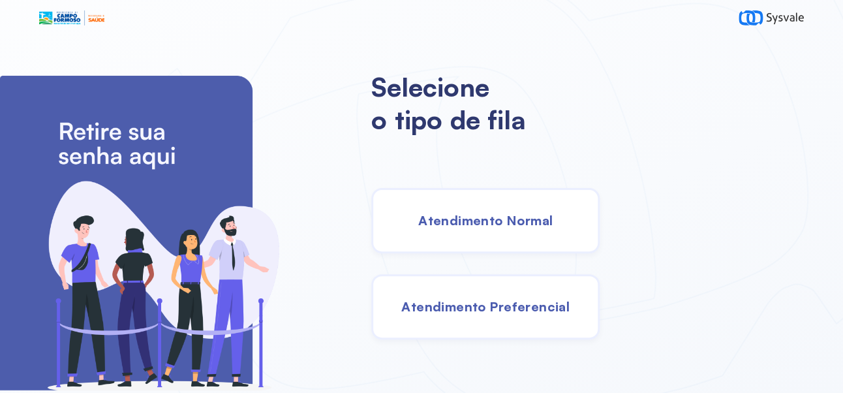
click at [546, 226] on span "Atendimento Normal" at bounding box center [485, 220] width 134 height 16
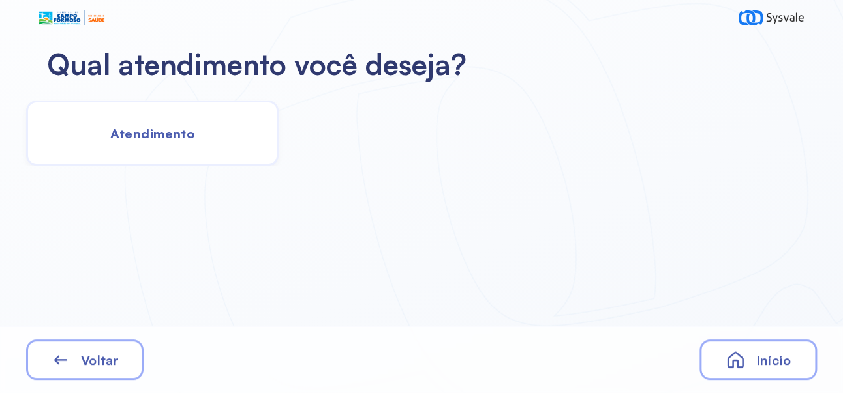
click at [180, 138] on span "Atendimento" at bounding box center [152, 133] width 84 height 16
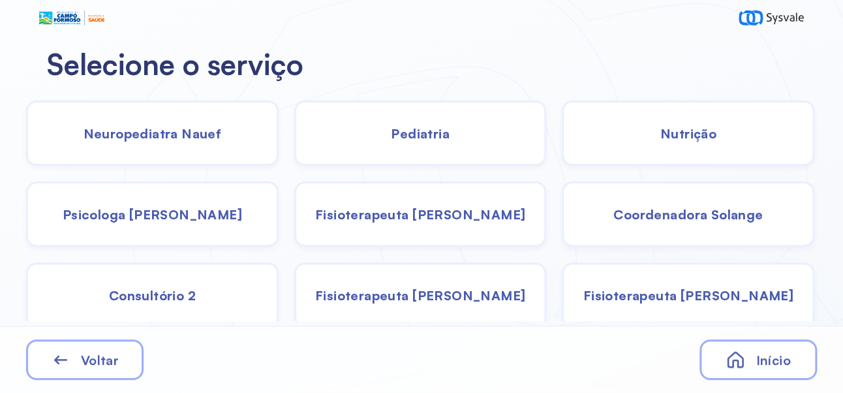
click at [432, 143] on div "Pediatria" at bounding box center [420, 132] width 252 height 65
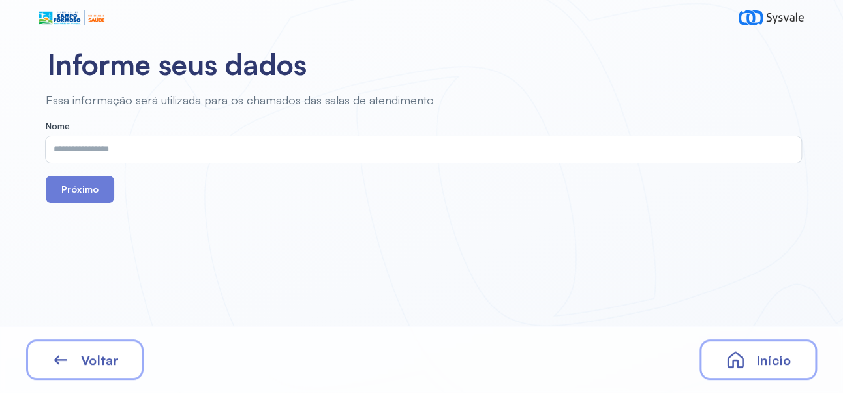
click at [330, 145] on input "text" at bounding box center [421, 149] width 750 height 26
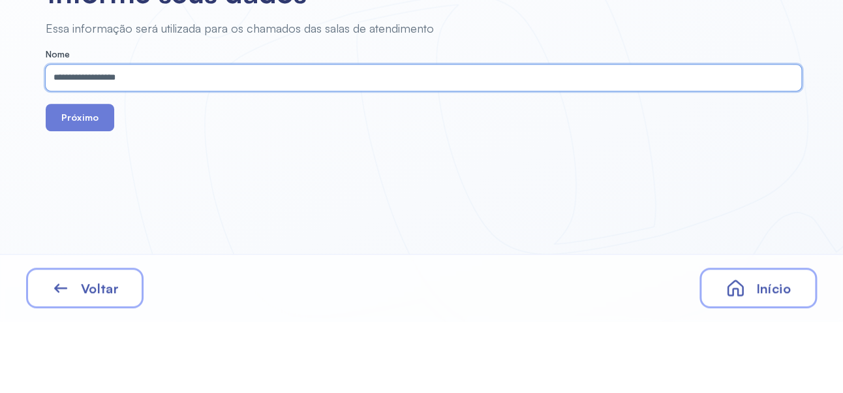
type input "**********"
click at [87, 182] on button "Próximo" at bounding box center [80, 188] width 68 height 27
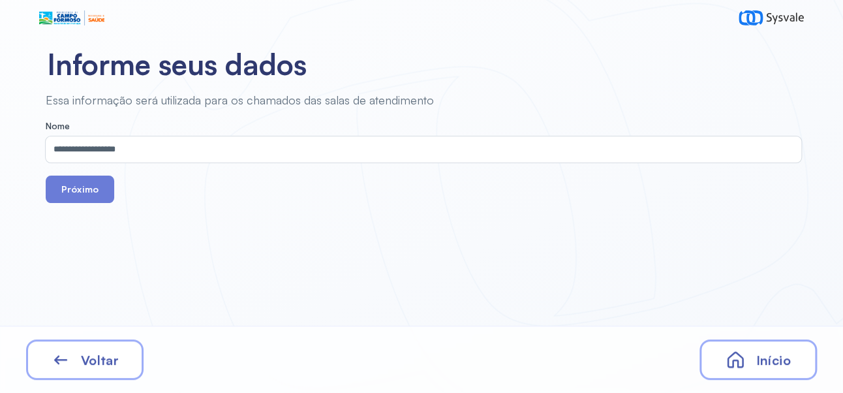
click at [82, 190] on button "Próximo" at bounding box center [80, 188] width 68 height 27
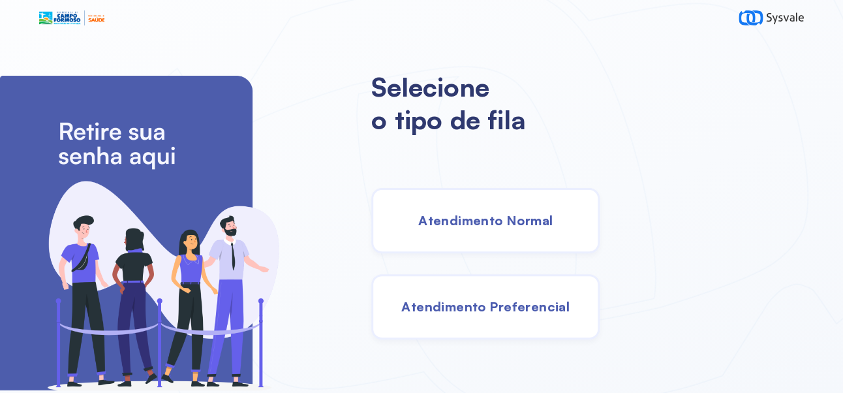
click at [546, 220] on span "Atendimento Normal" at bounding box center [485, 220] width 134 height 16
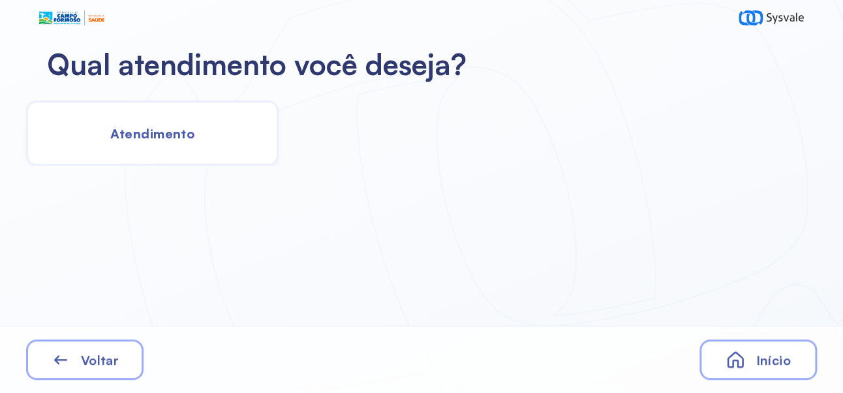
click at [156, 130] on span "Atendimento" at bounding box center [152, 133] width 84 height 16
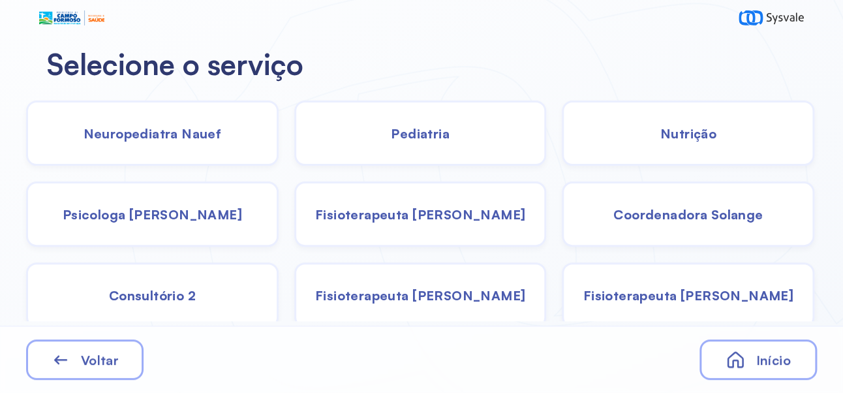
click at [432, 141] on div "Pediatria" at bounding box center [420, 132] width 252 height 65
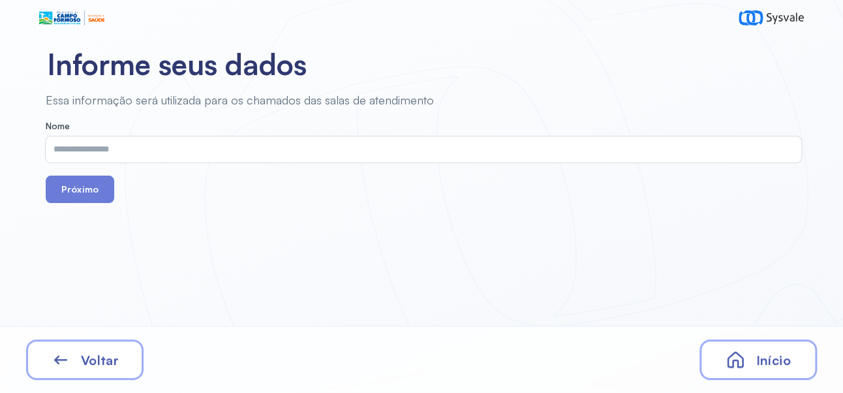
click at [279, 154] on input "text" at bounding box center [421, 149] width 750 height 26
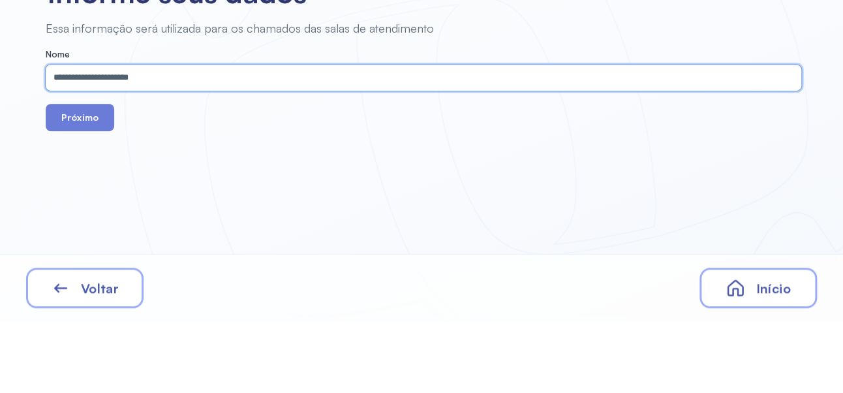
type input "**********"
click at [76, 180] on button "Próximo" at bounding box center [80, 188] width 68 height 27
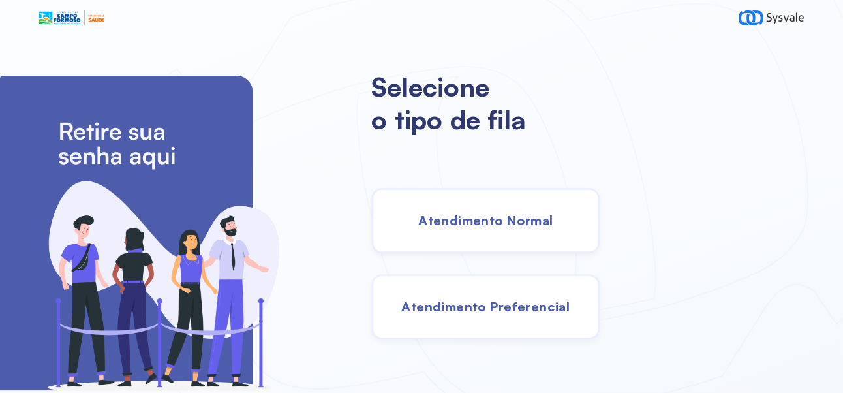
click at [552, 226] on span "Atendimento Normal" at bounding box center [485, 220] width 134 height 16
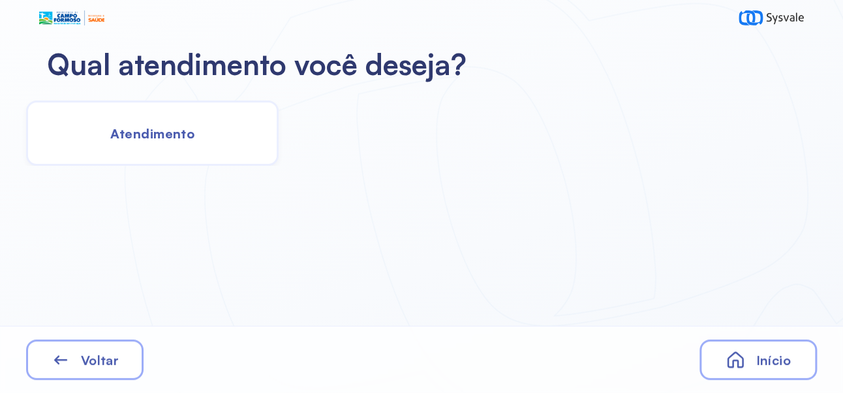
click at [192, 119] on div "Atendimento" at bounding box center [152, 132] width 252 height 65
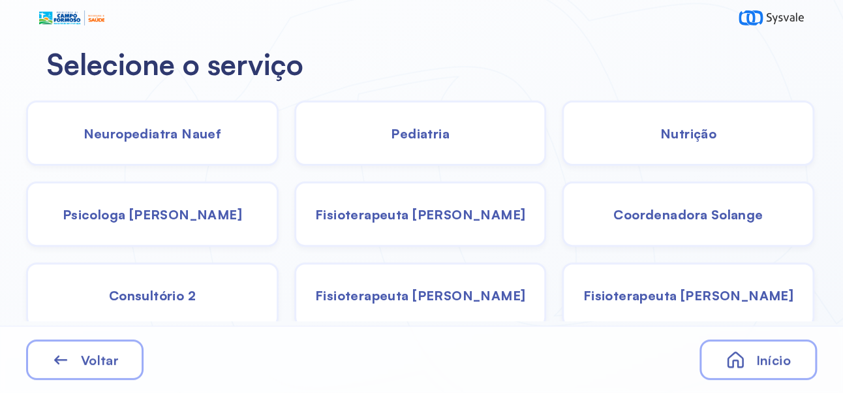
click at [723, 215] on span "Coordenadora Solange" at bounding box center [687, 214] width 149 height 16
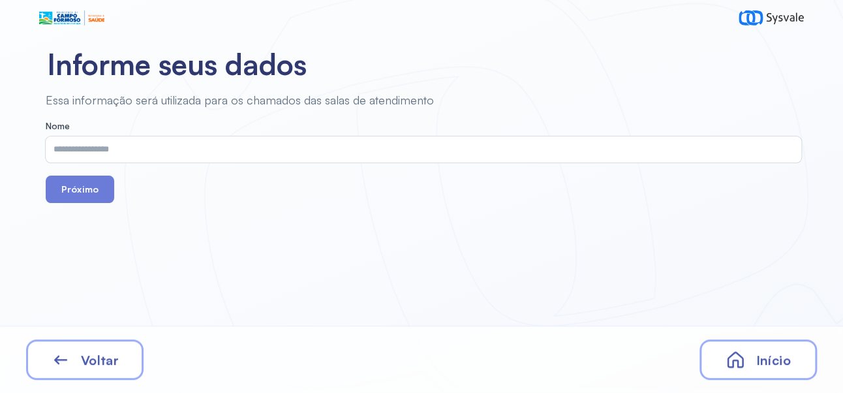
click at [438, 145] on input "text" at bounding box center [421, 149] width 750 height 26
